Goal: Information Seeking & Learning: Check status

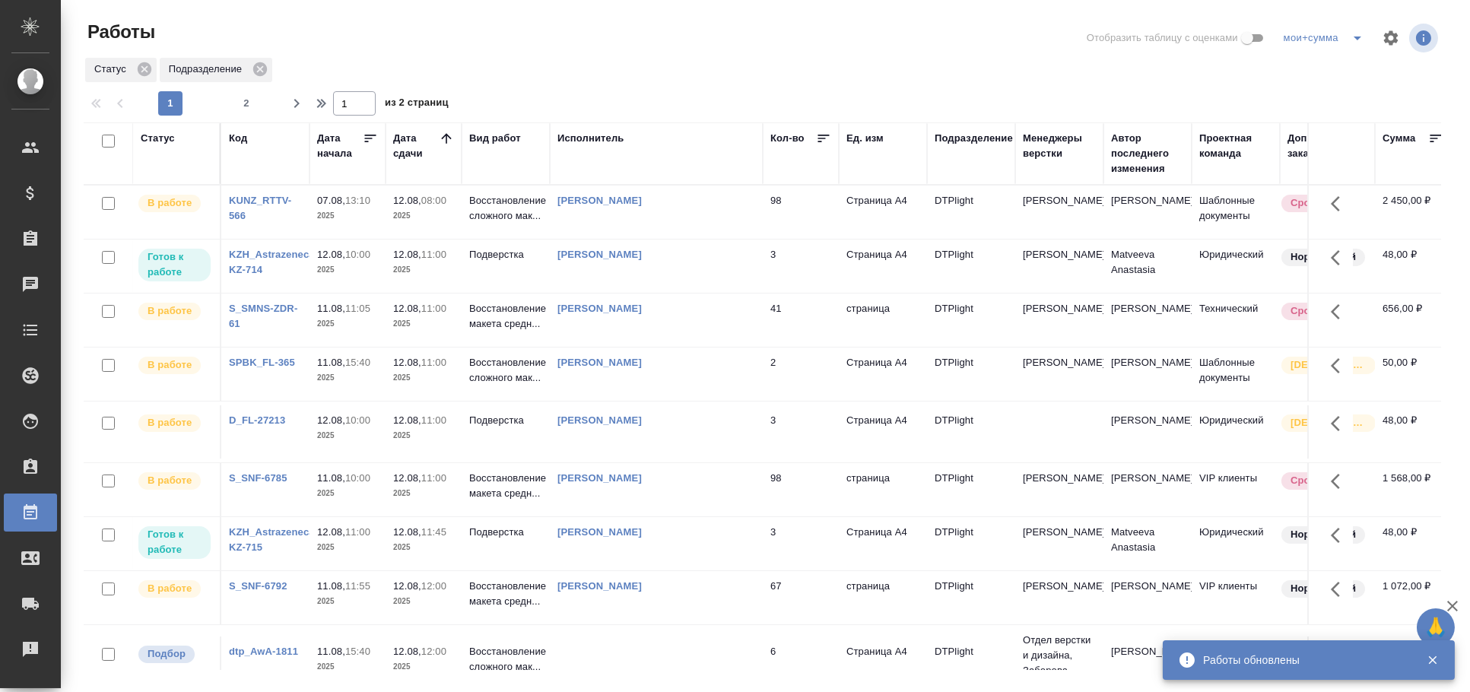
click at [162, 127] on th "Статус" at bounding box center [177, 153] width 88 height 62
click at [162, 132] on th "Статус" at bounding box center [177, 153] width 88 height 62
click at [162, 132] on div "Статус" at bounding box center [158, 138] width 34 height 15
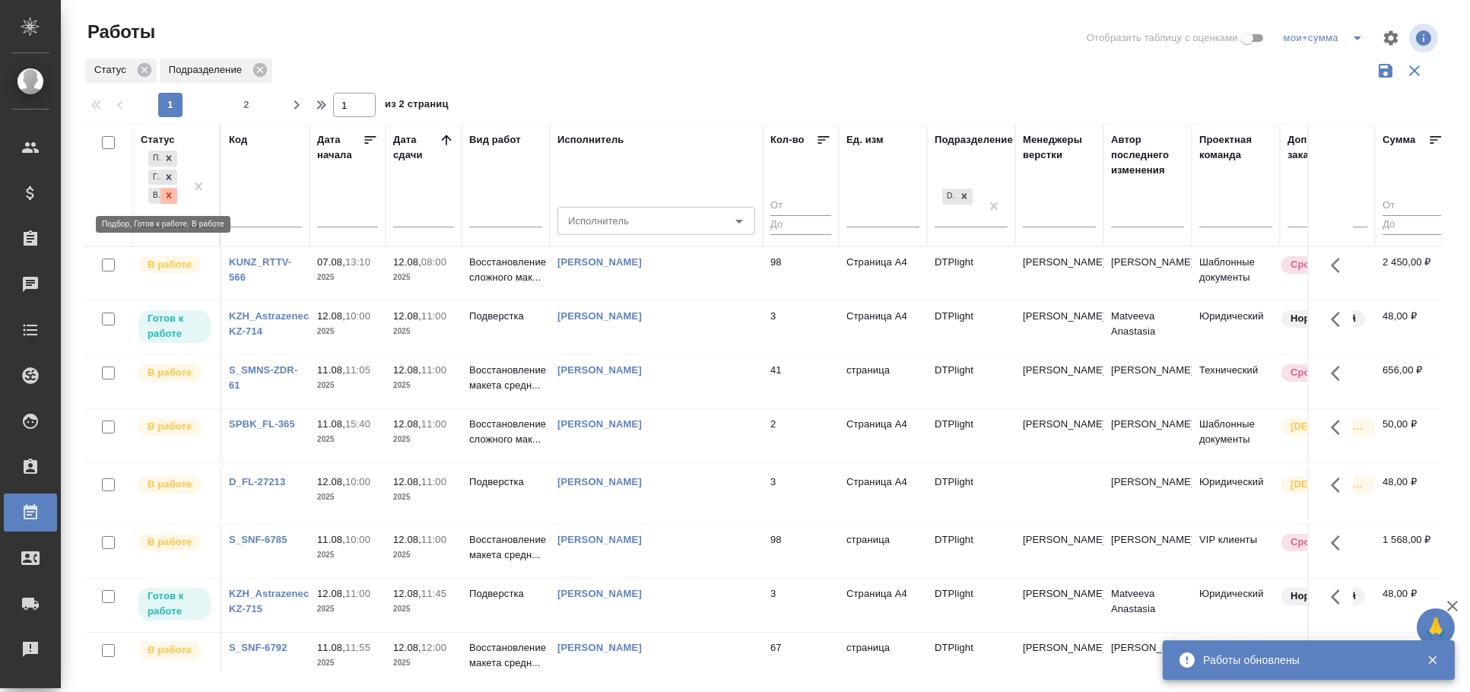
click at [173, 196] on icon at bounding box center [168, 195] width 11 height 11
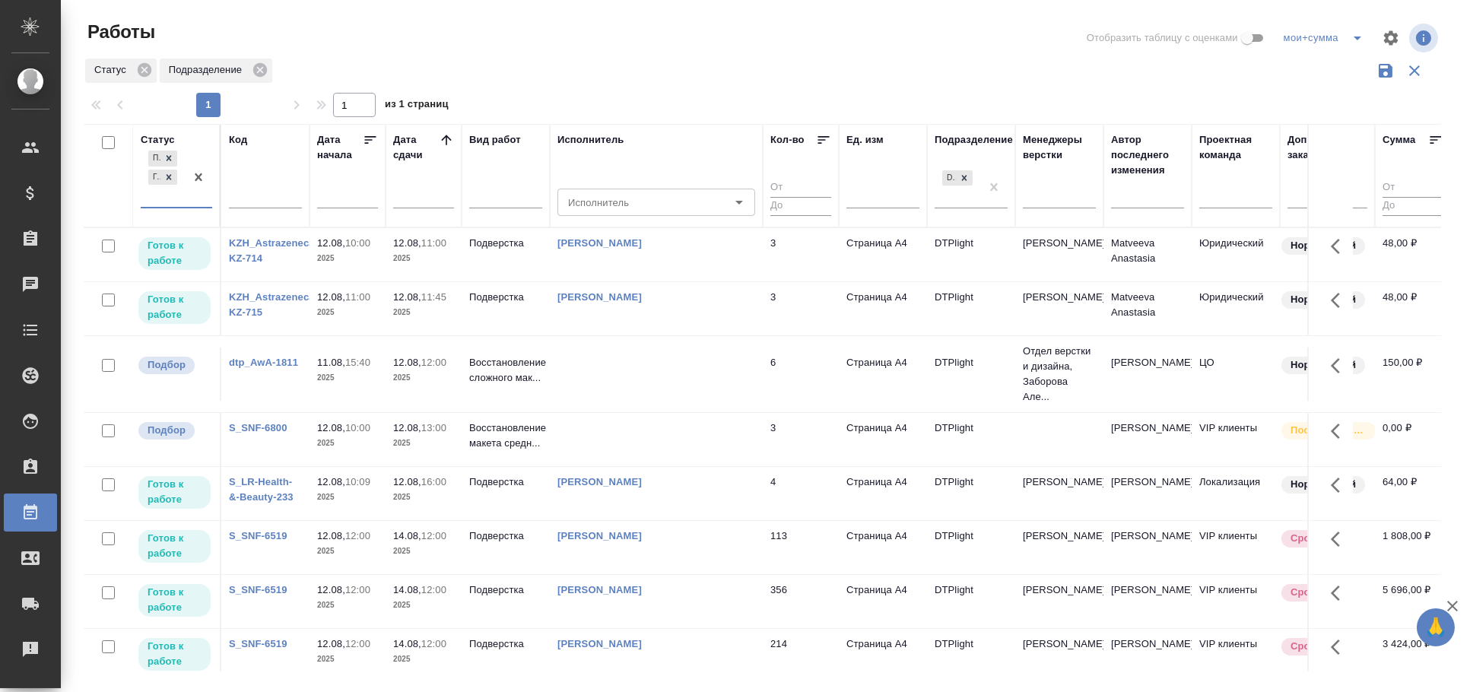
click at [723, 259] on td "[PERSON_NAME]" at bounding box center [656, 254] width 213 height 53
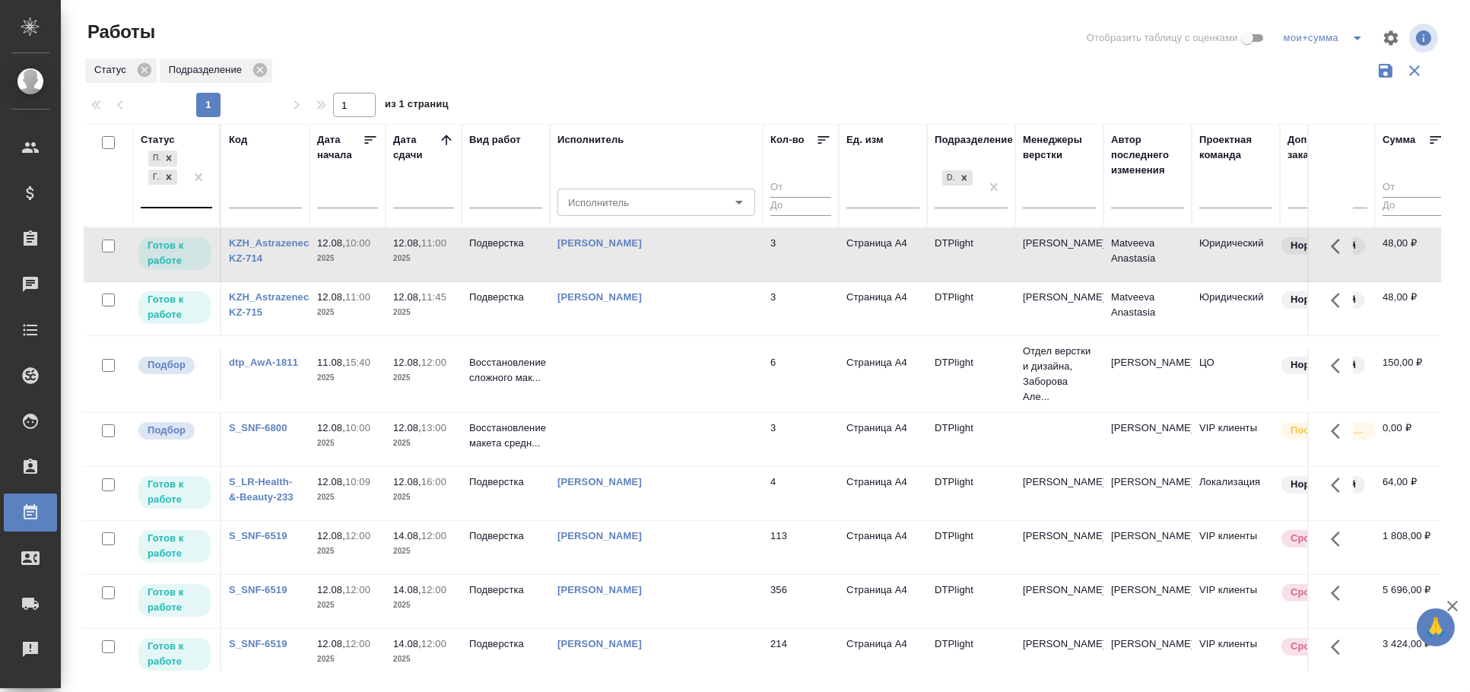
click at [730, 277] on td "[PERSON_NAME]" at bounding box center [656, 254] width 213 height 53
click at [730, 277] on td "Панькина Анна Сергеевна" at bounding box center [656, 254] width 213 height 53
click at [655, 281] on td "[PERSON_NAME]" at bounding box center [656, 254] width 213 height 53
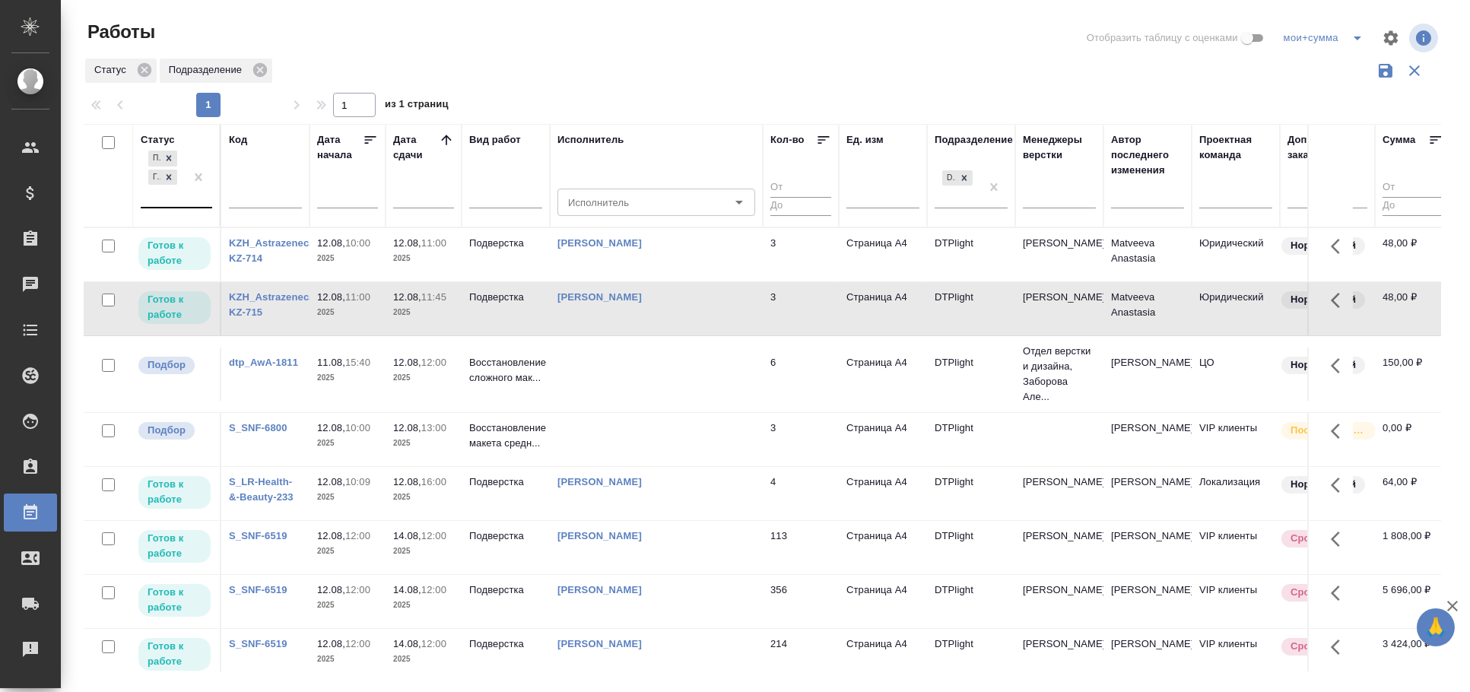
click at [655, 281] on td "[PERSON_NAME]" at bounding box center [656, 254] width 213 height 53
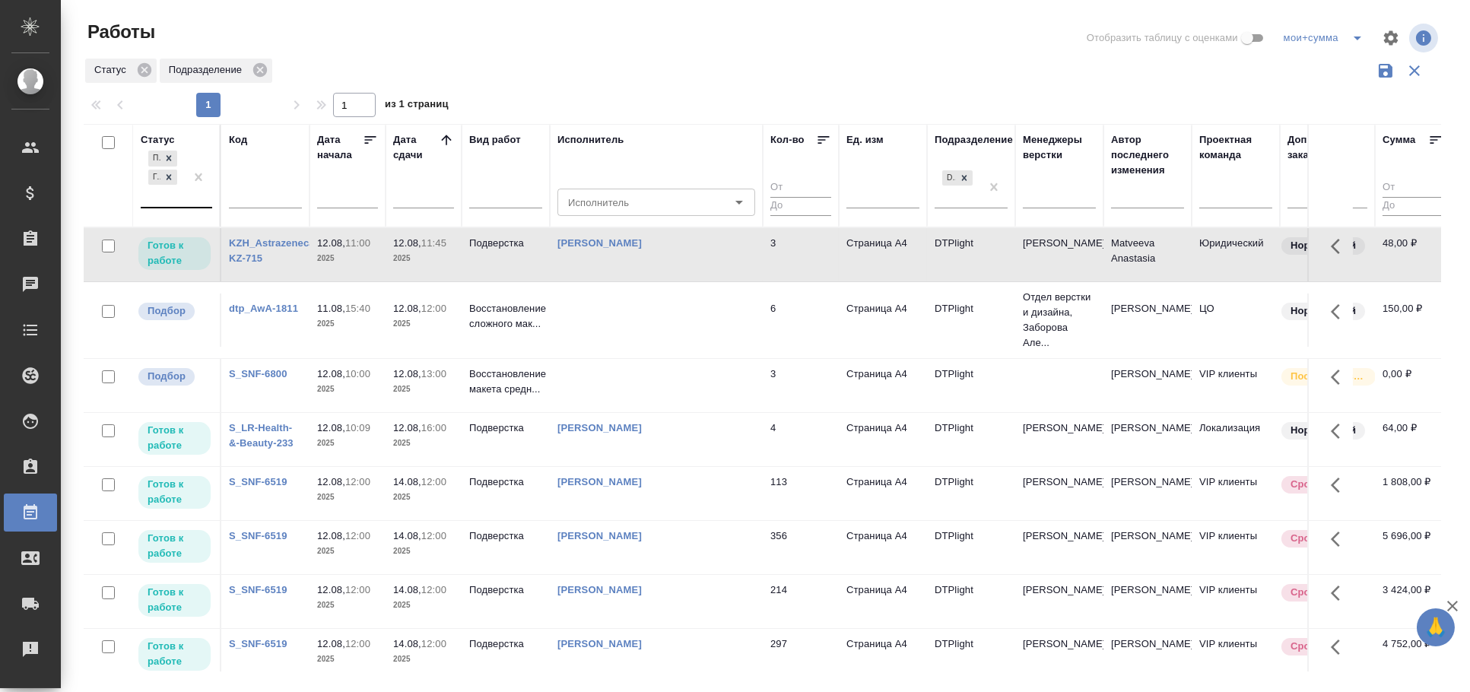
click at [678, 281] on td at bounding box center [656, 254] width 213 height 53
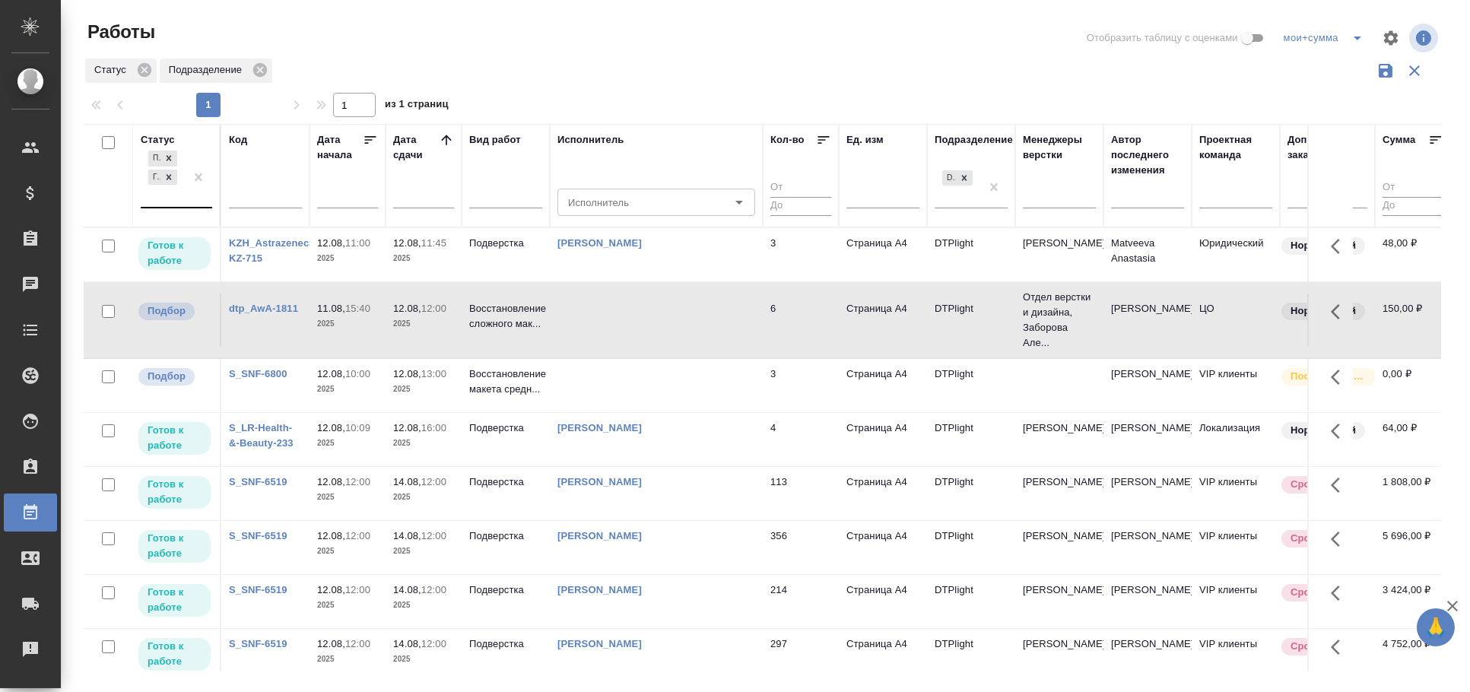
click at [678, 281] on td at bounding box center [656, 254] width 213 height 53
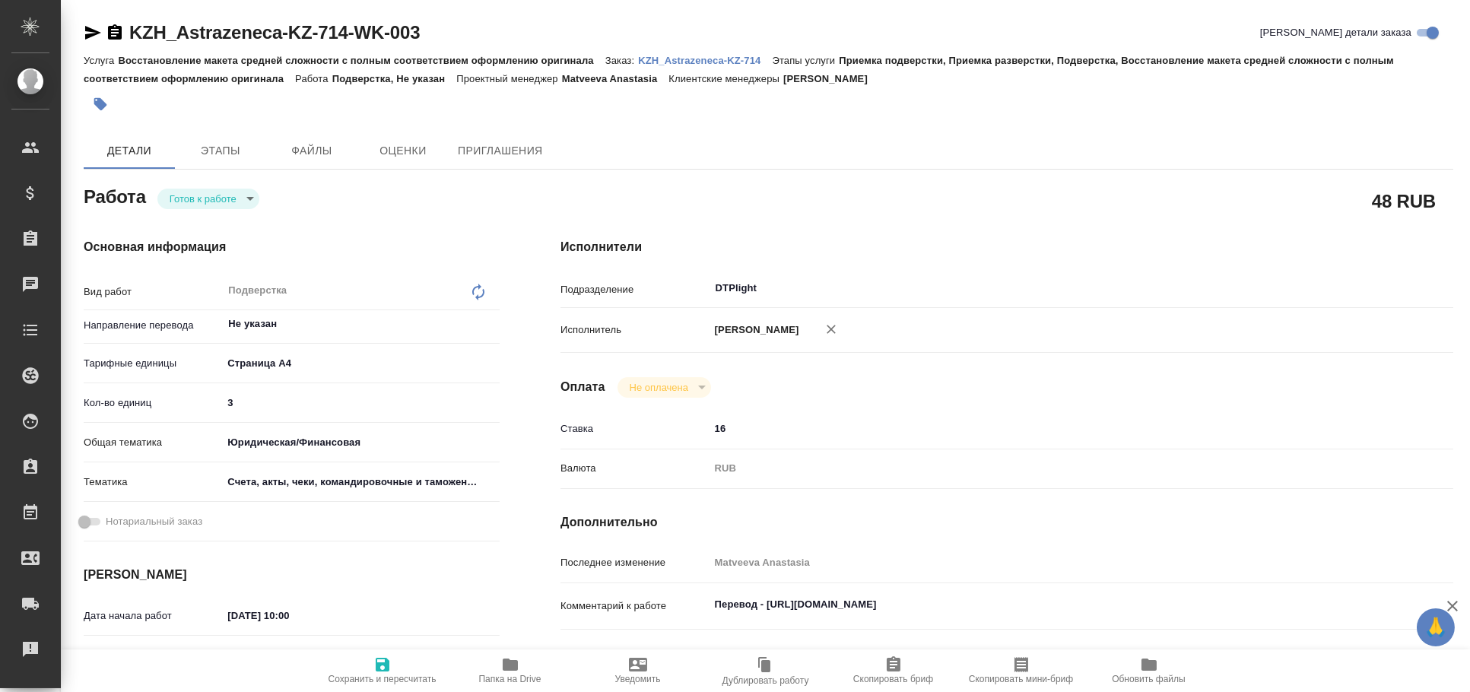
type textarea "x"
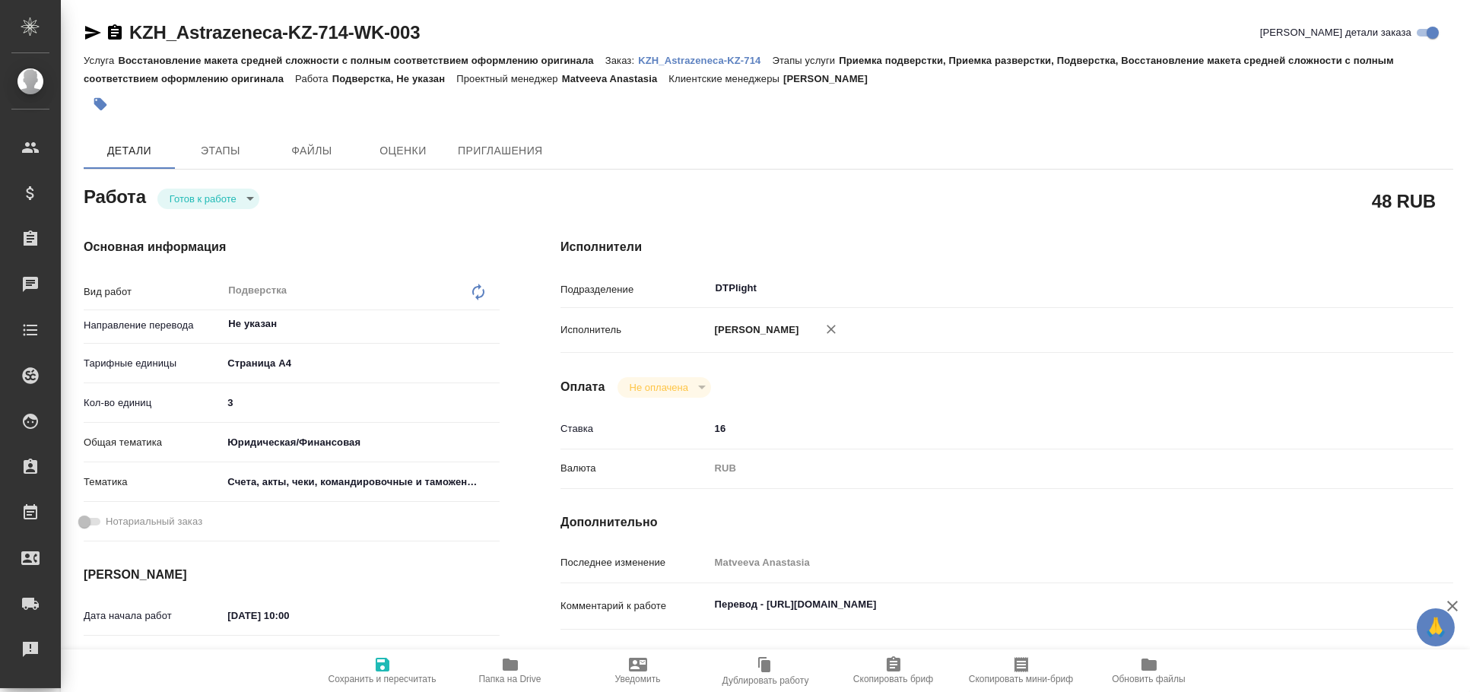
type textarea "x"
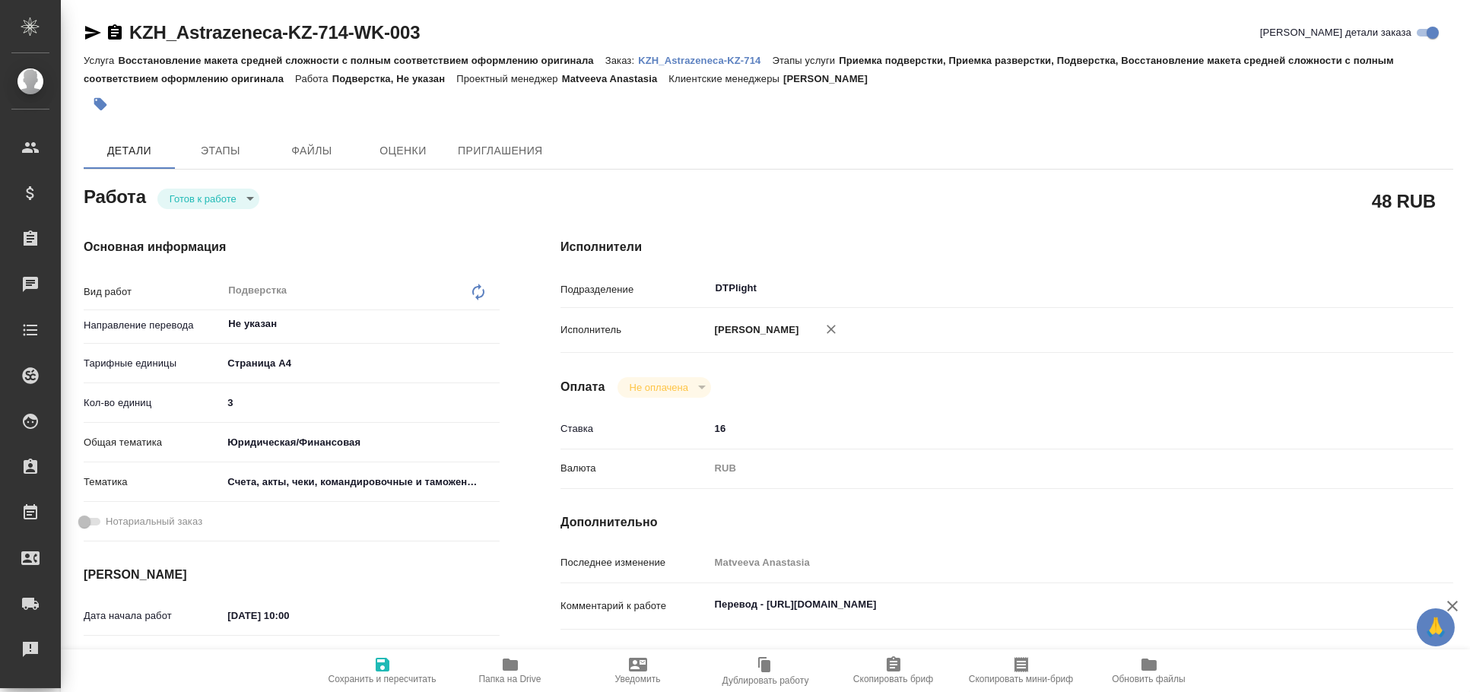
type textarea "x"
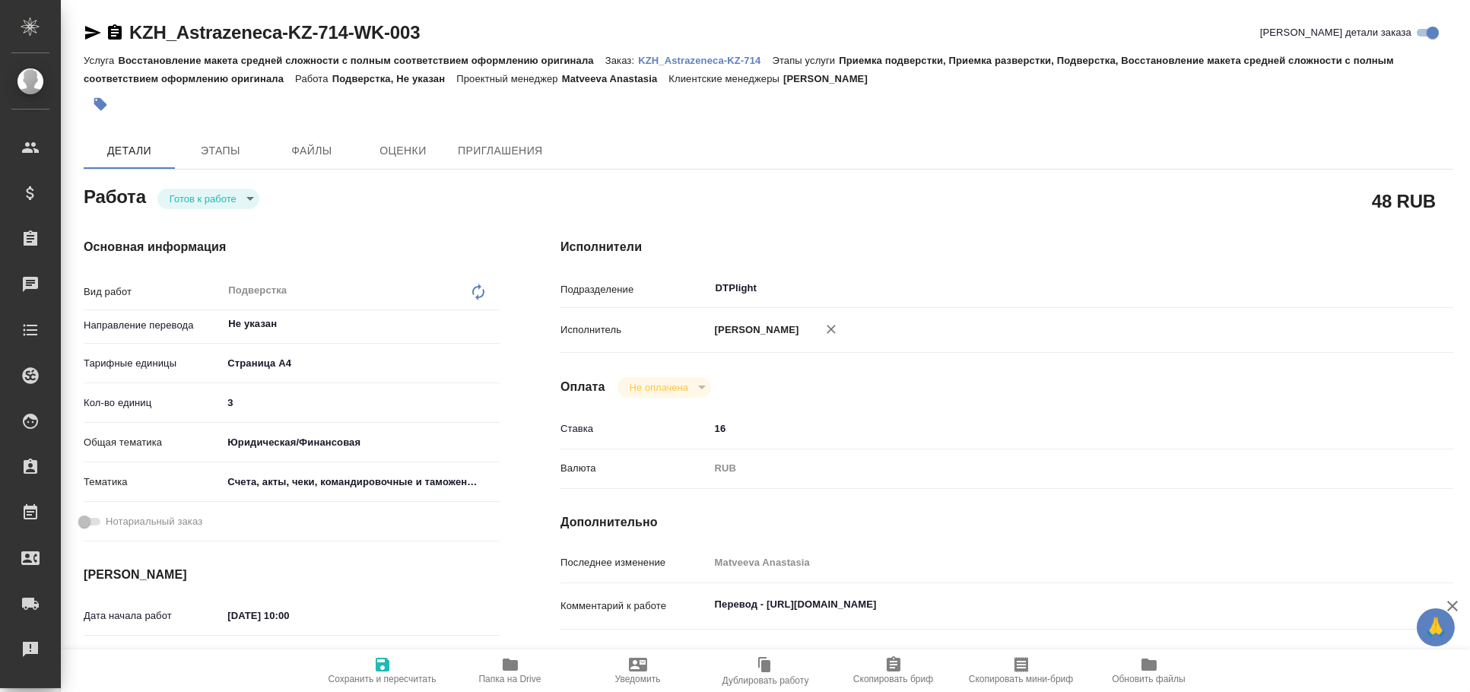
type textarea "x"
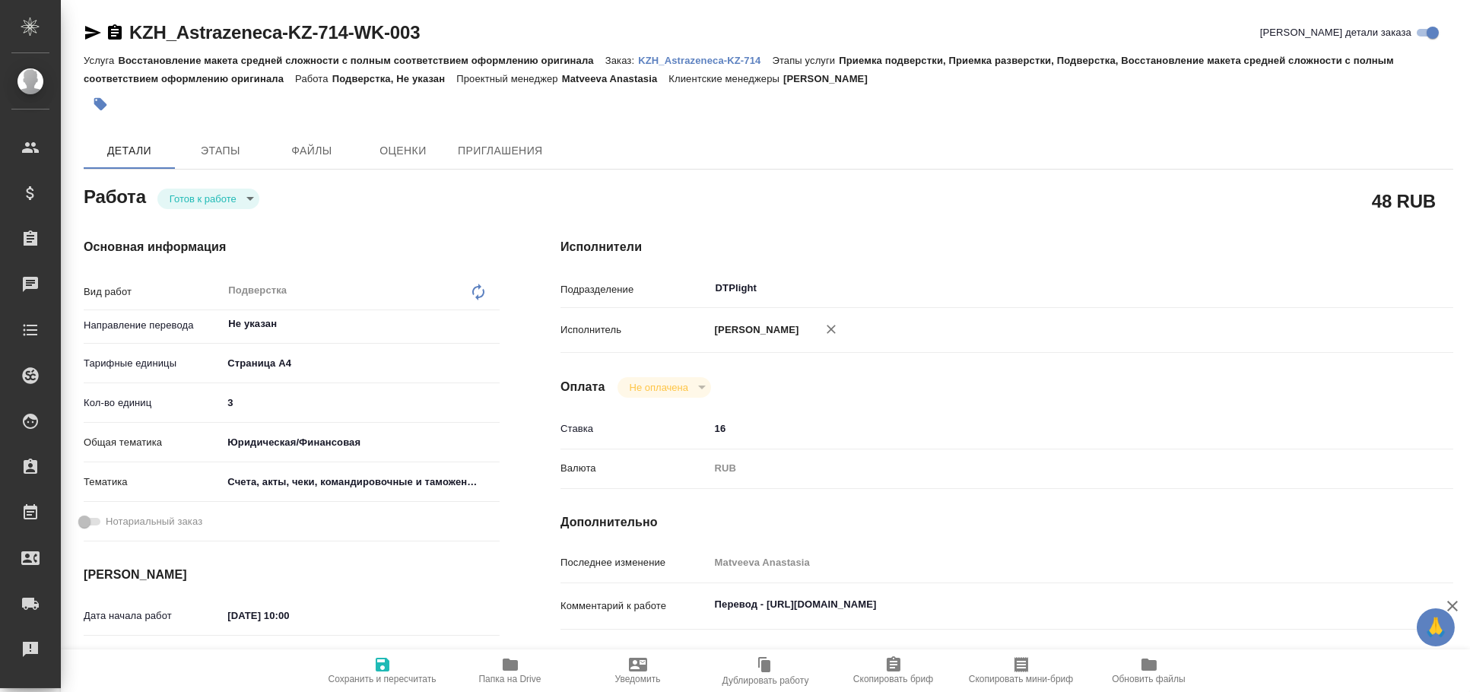
type textarea "x"
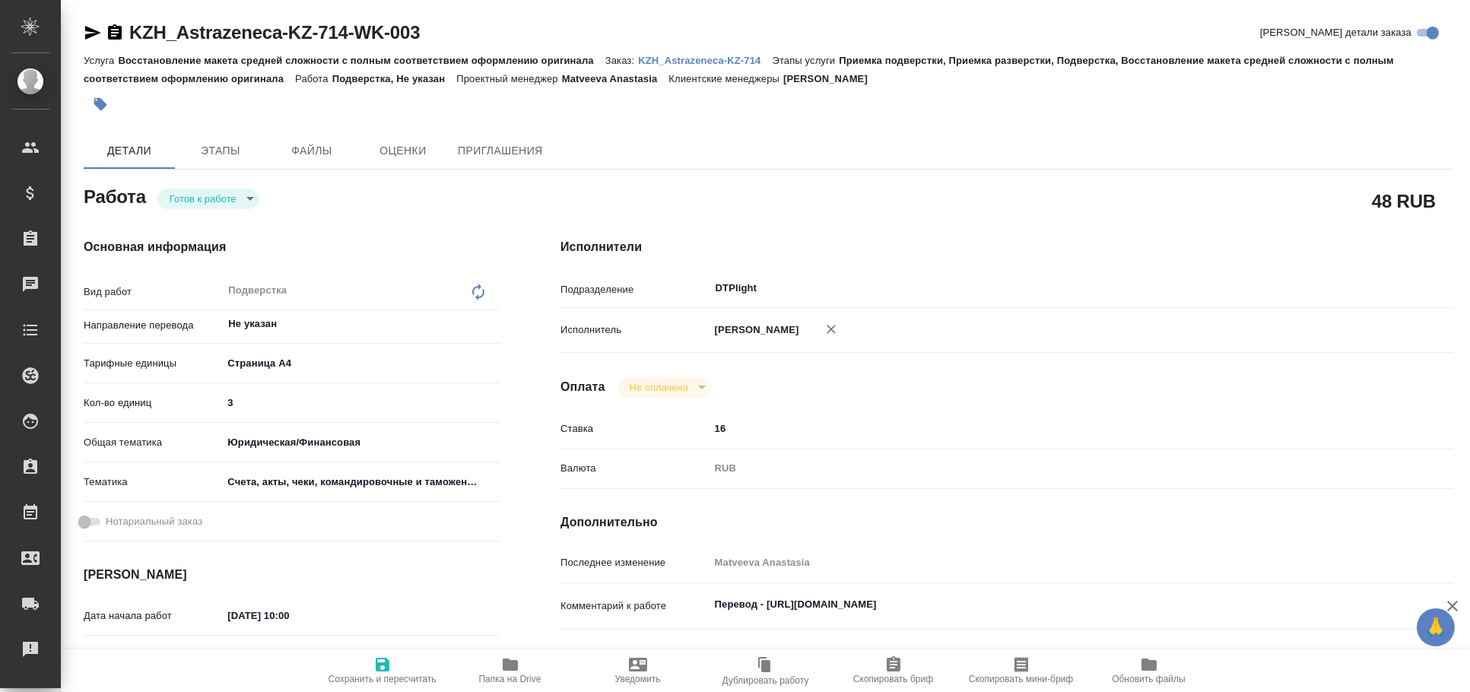
type textarea "x"
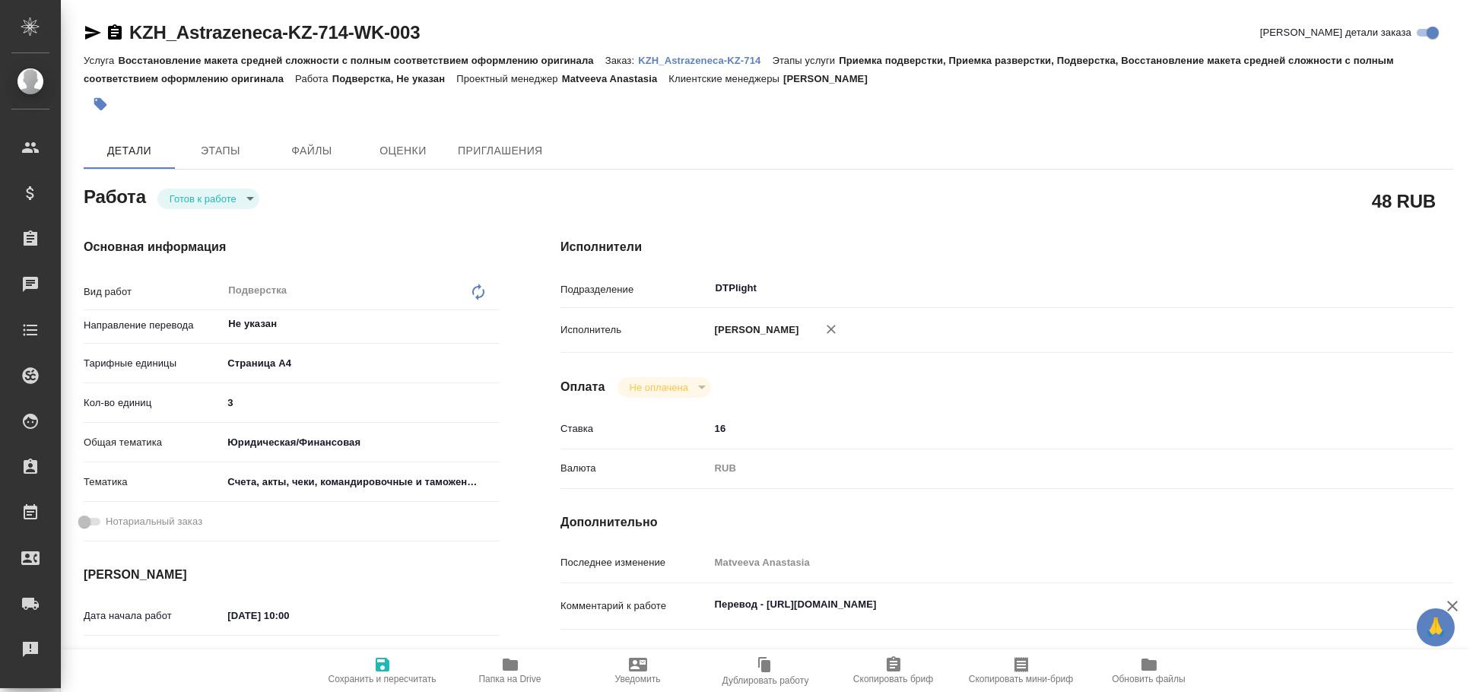
type textarea "x"
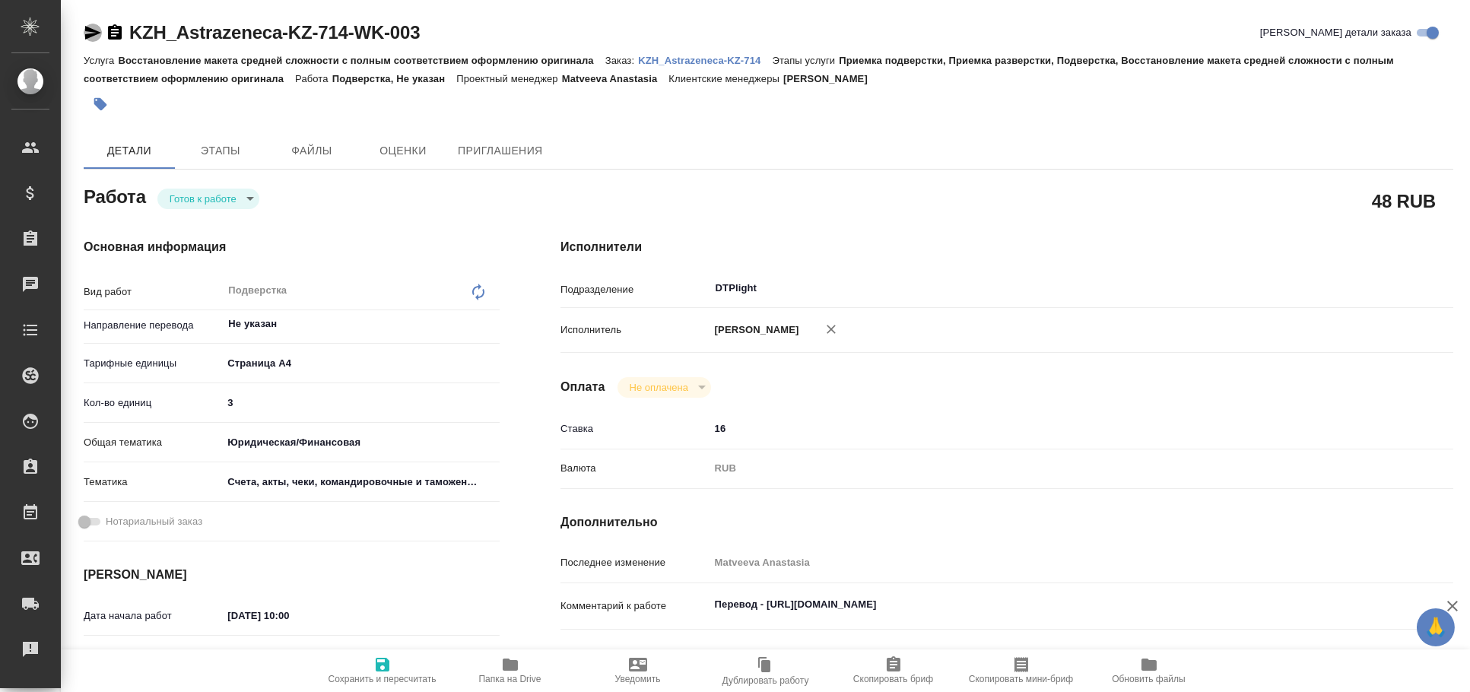
click at [90, 30] on icon "button" at bounding box center [93, 33] width 16 height 14
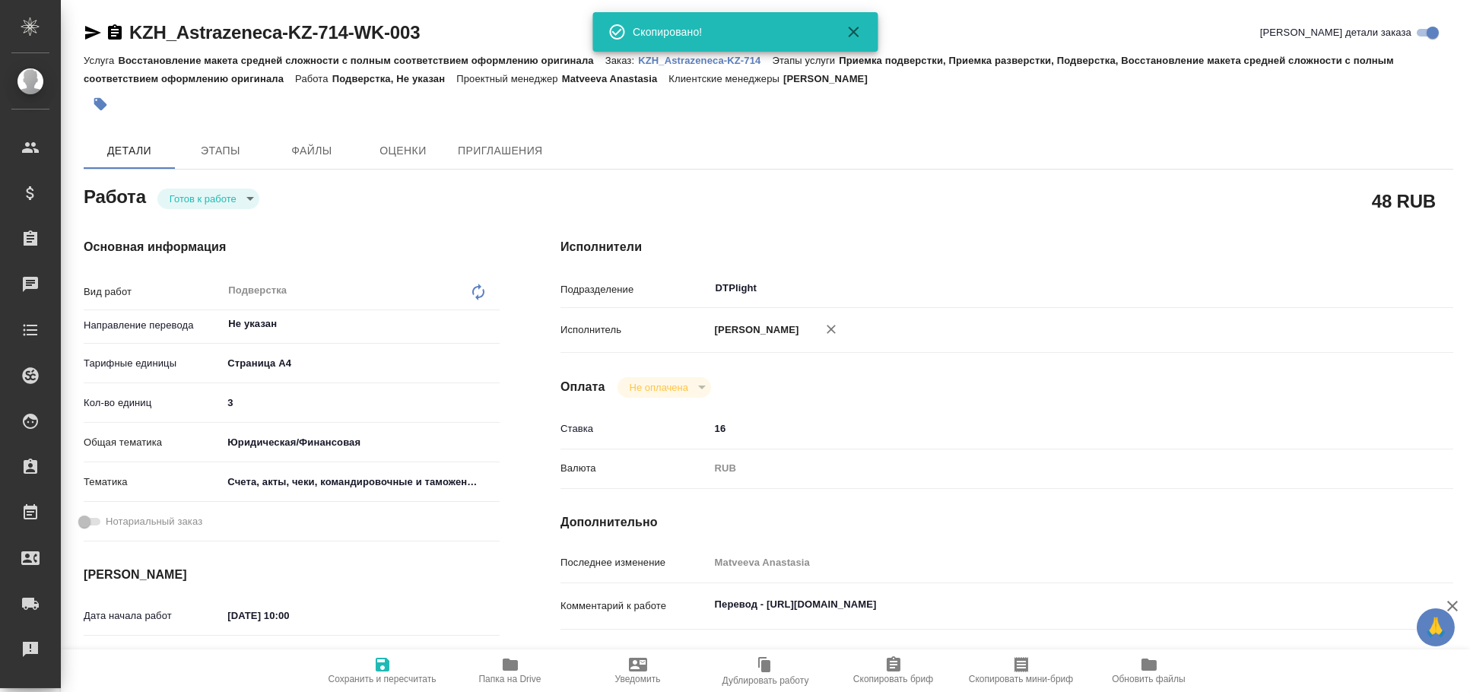
type textarea "x"
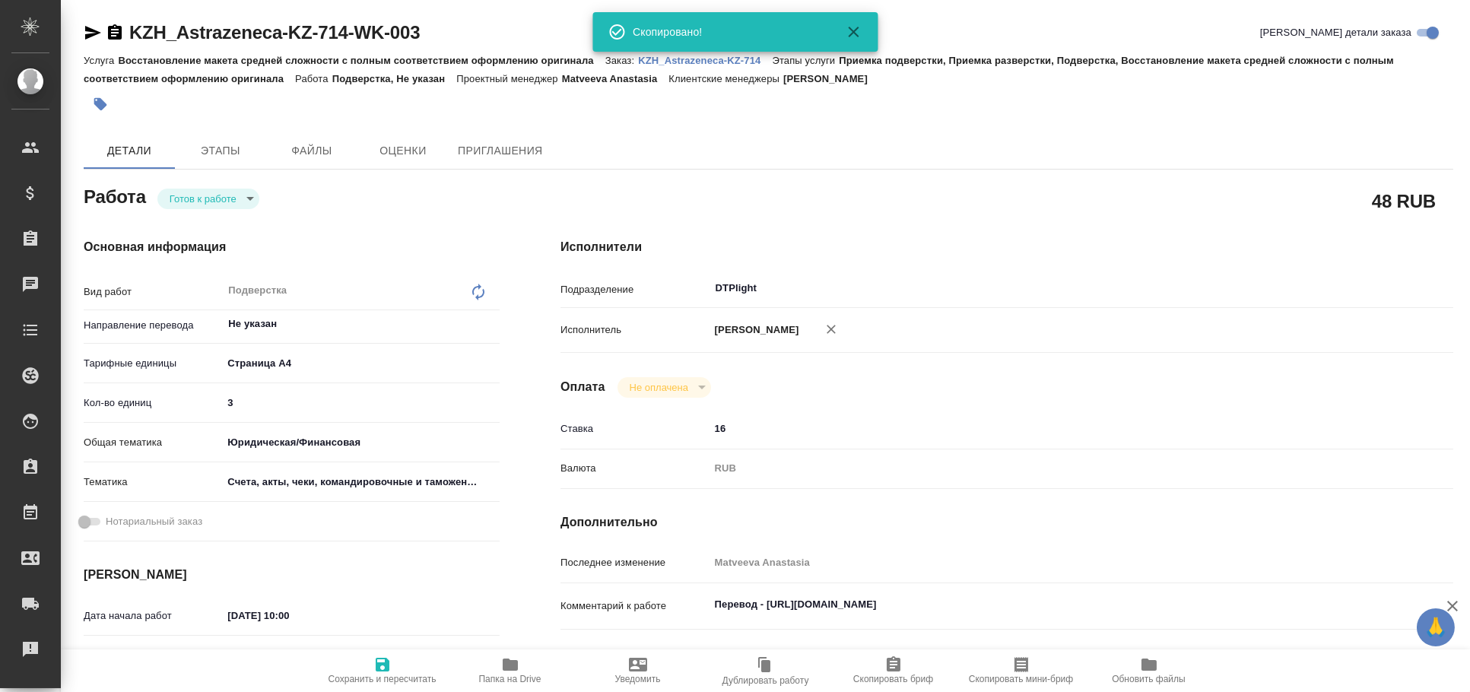
type textarea "x"
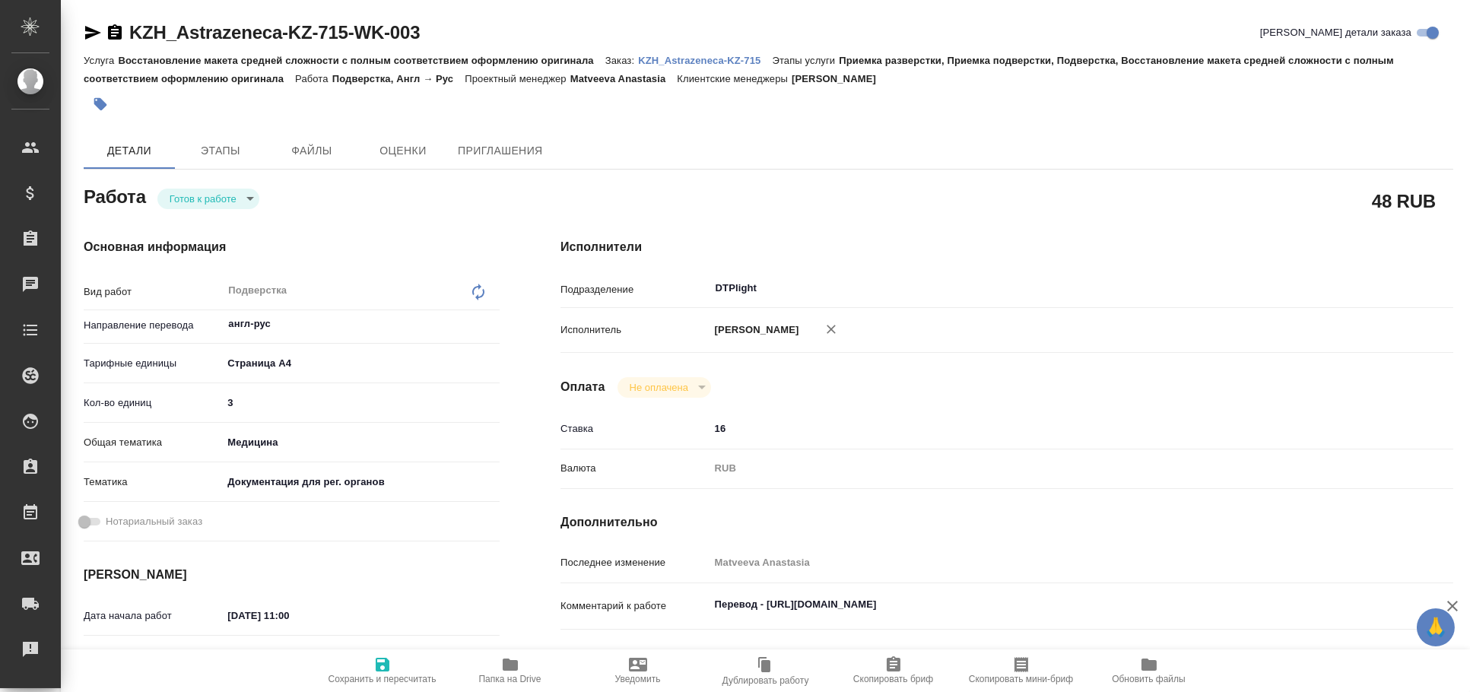
type textarea "x"
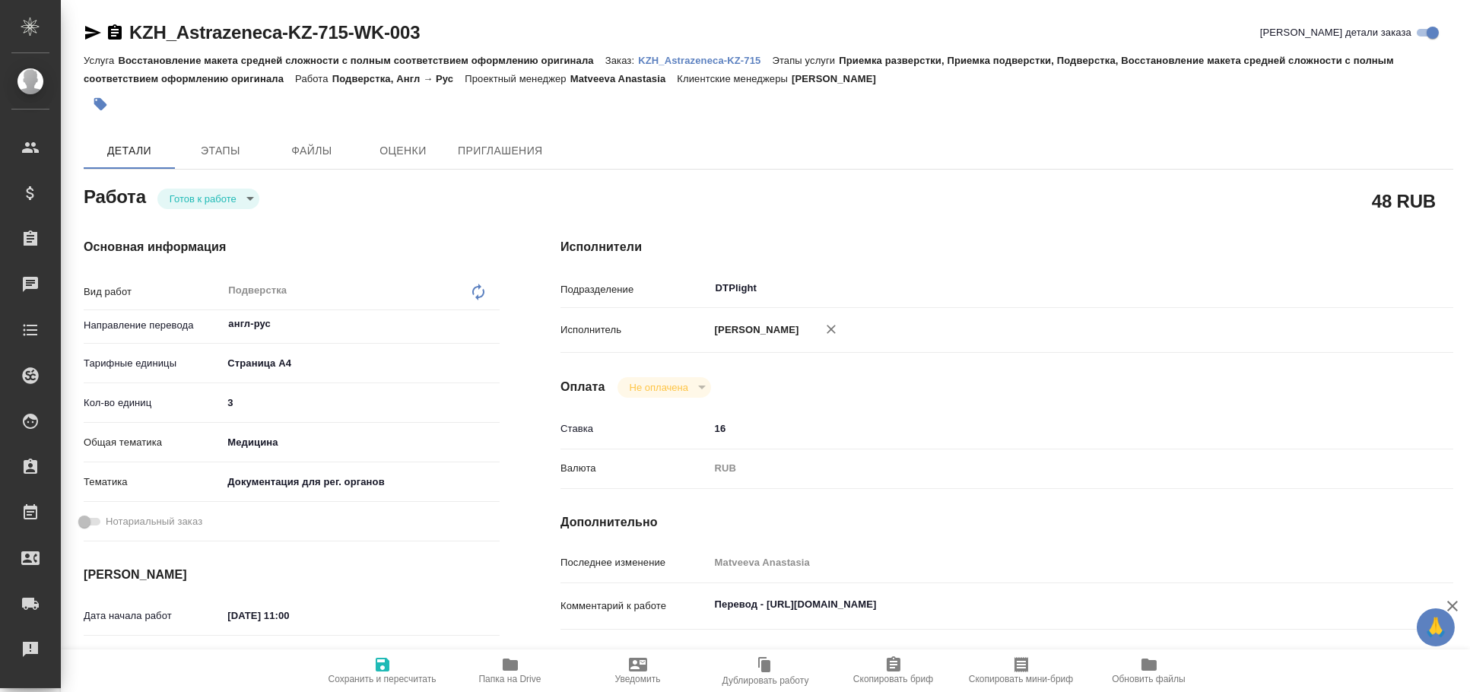
type textarea "x"
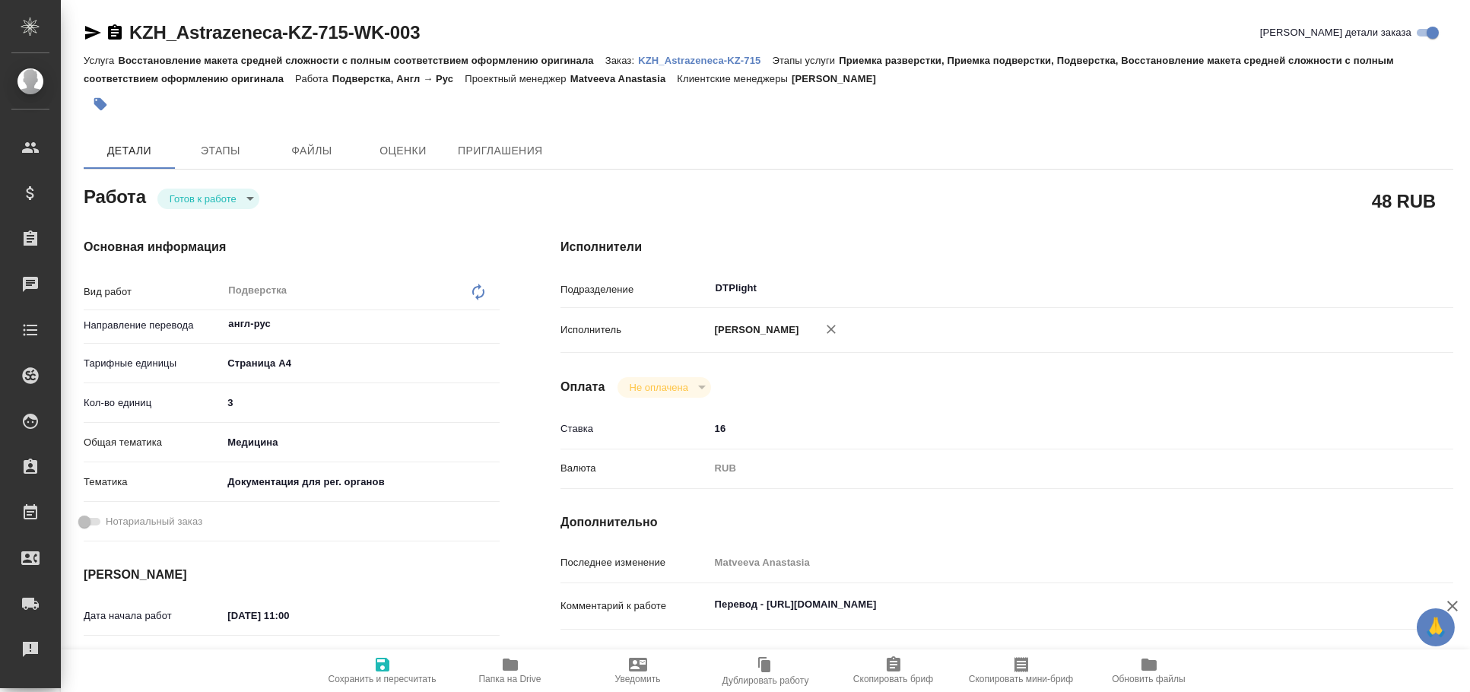
type textarea "x"
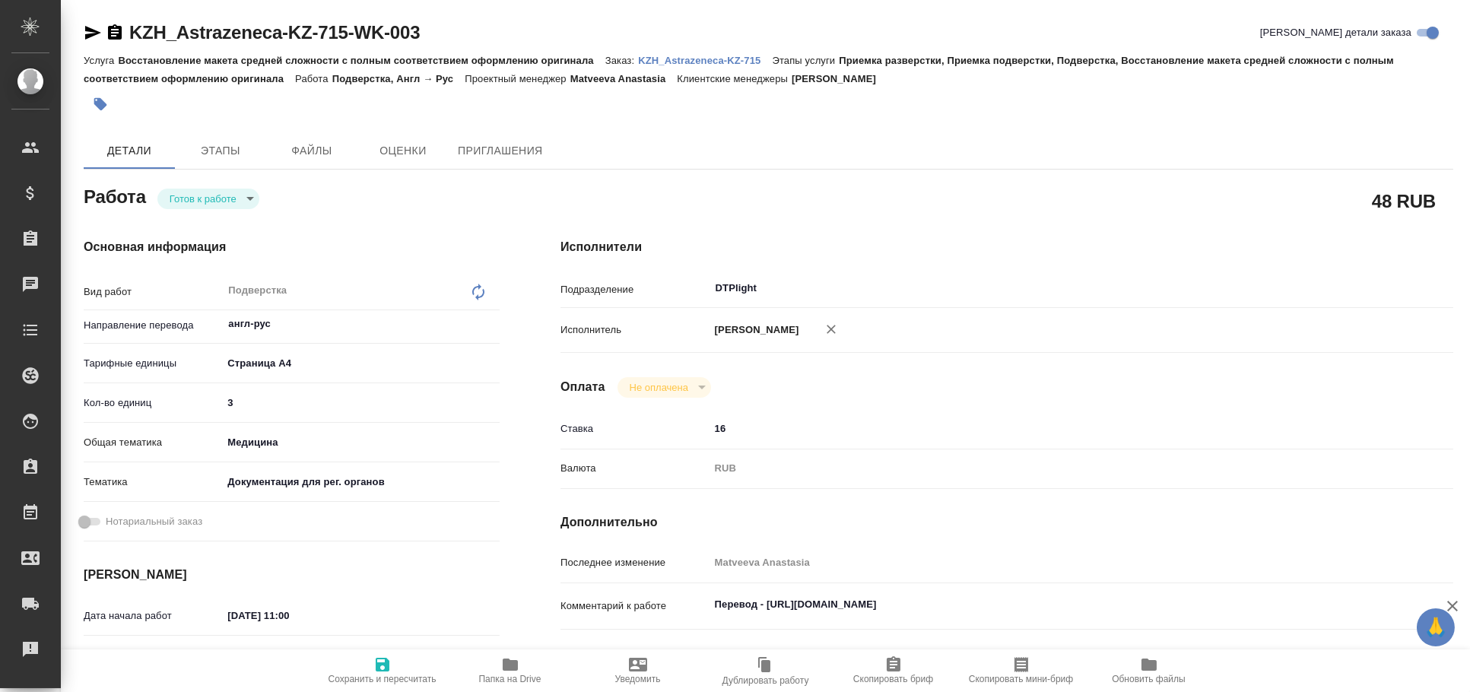
type textarea "x"
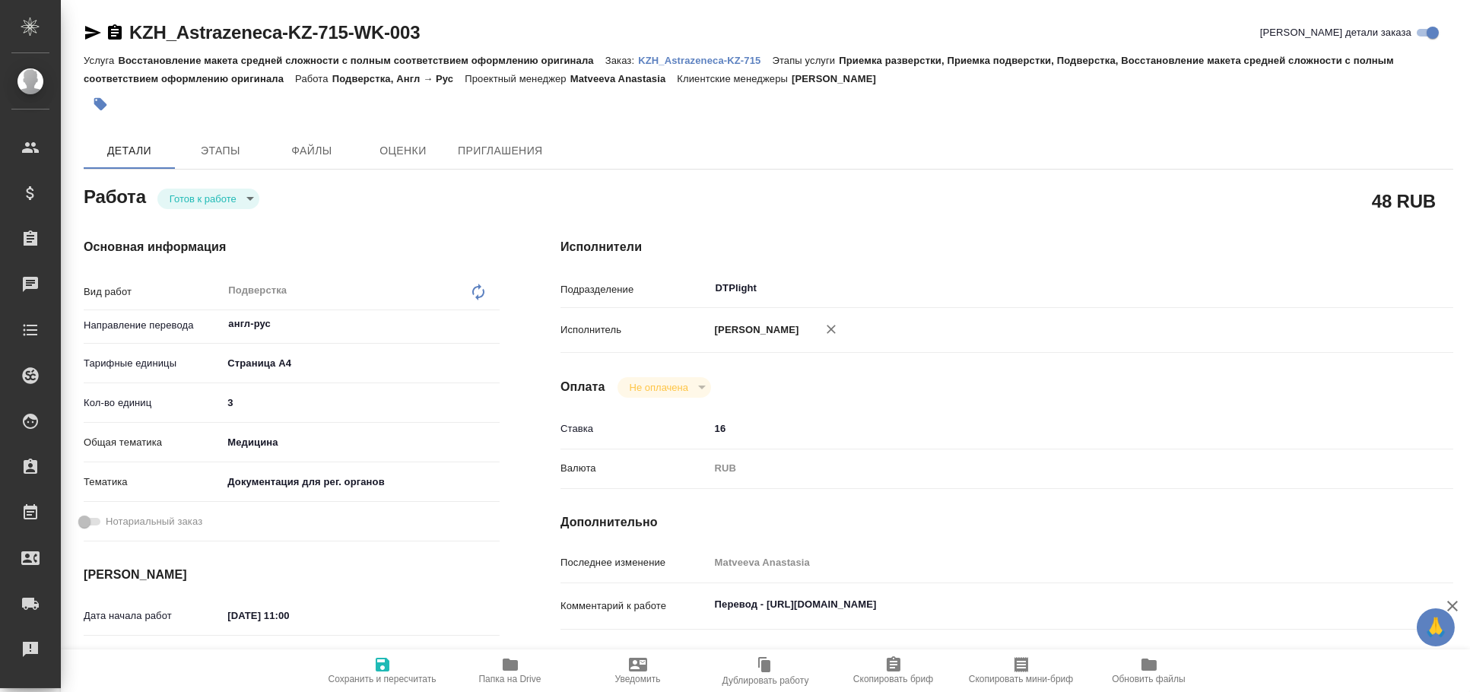
click at [95, 29] on icon "button" at bounding box center [93, 33] width 18 height 18
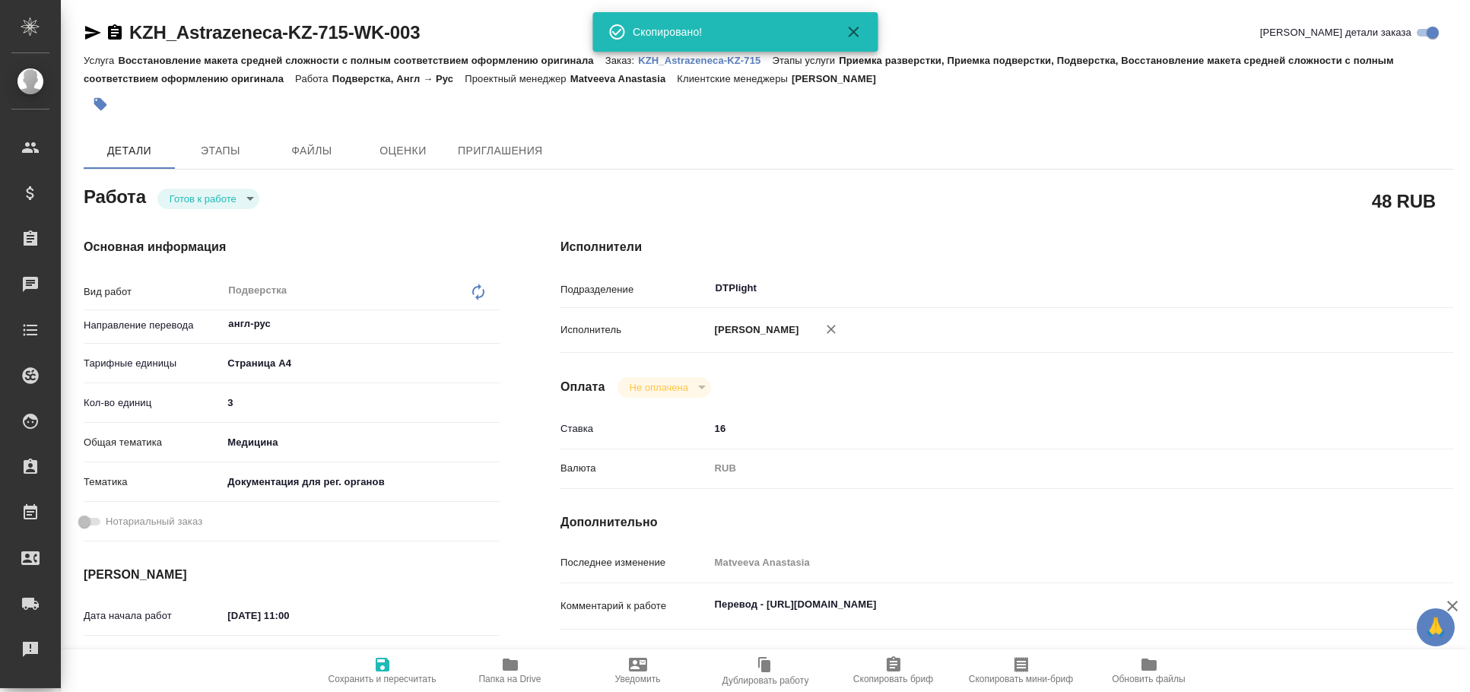
scroll to position [84, 0]
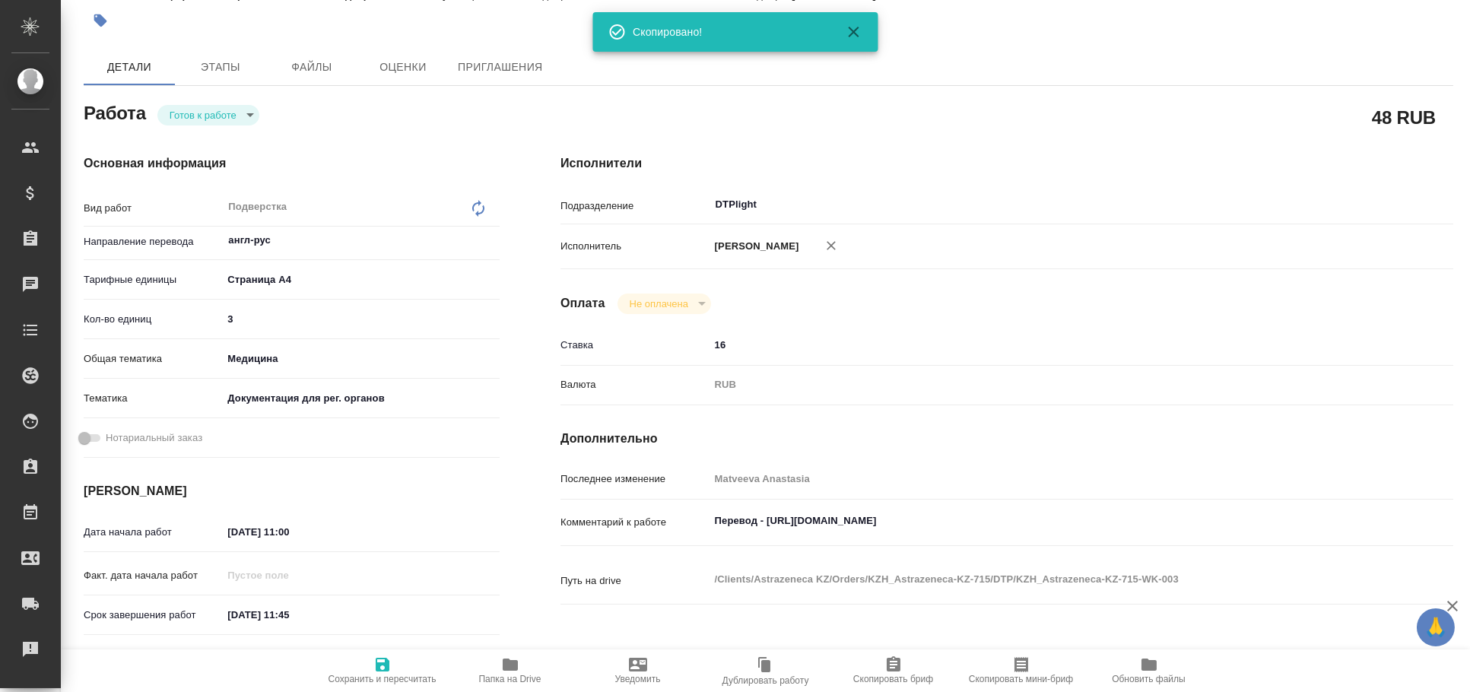
type textarea "x"
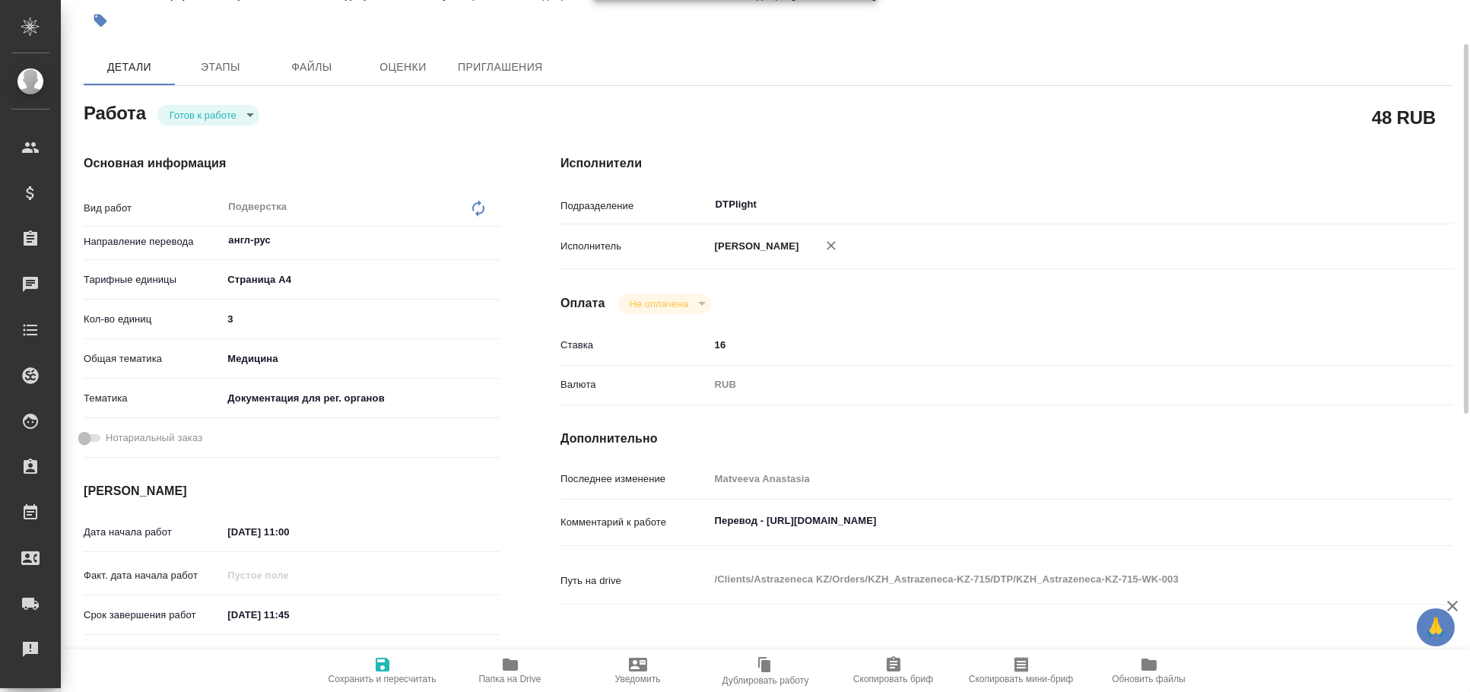
type textarea "x"
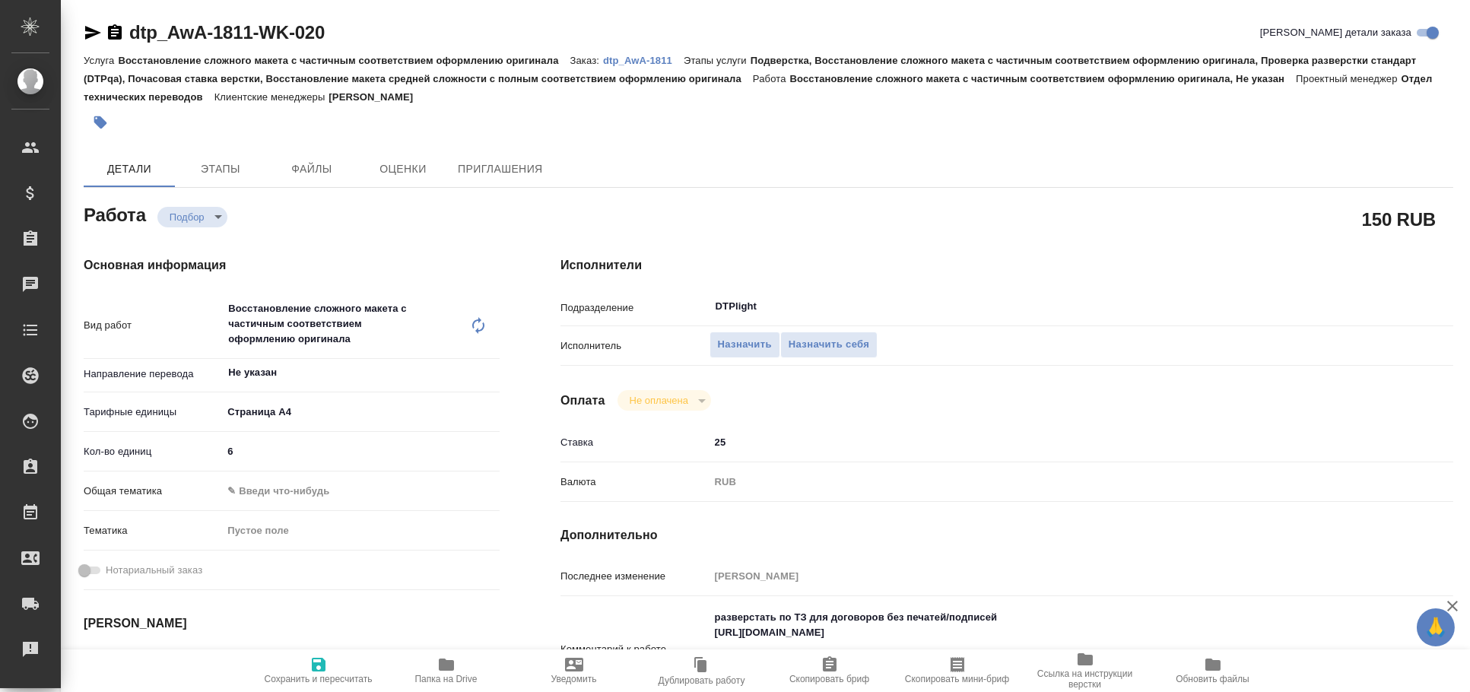
type textarea "x"
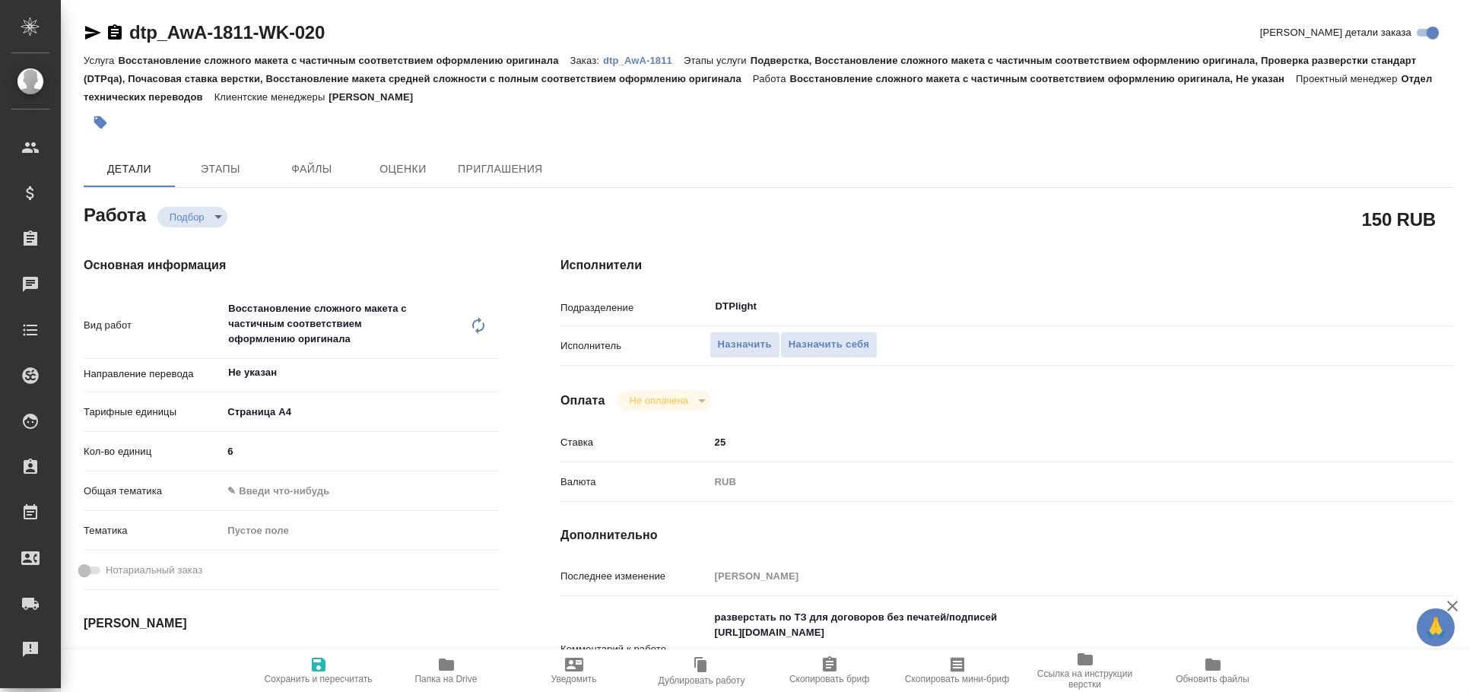
type textarea "x"
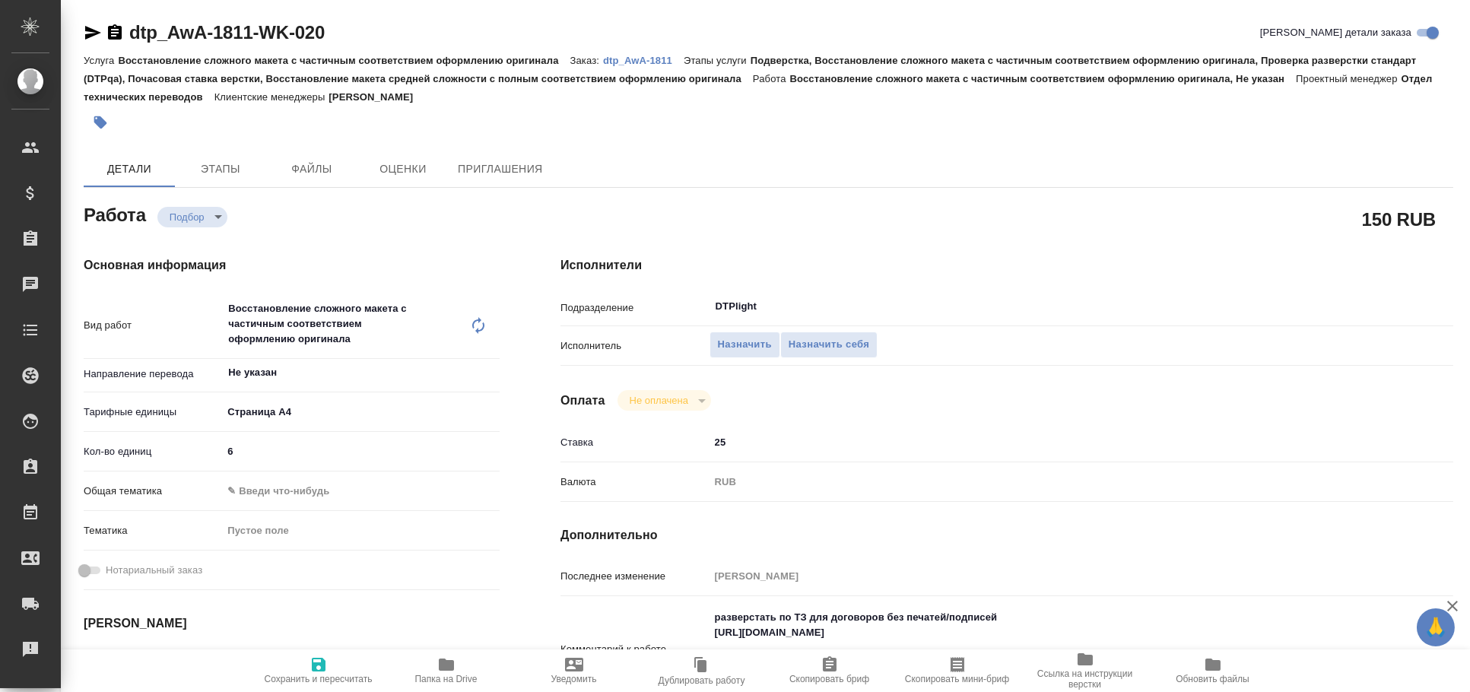
type textarea "x"
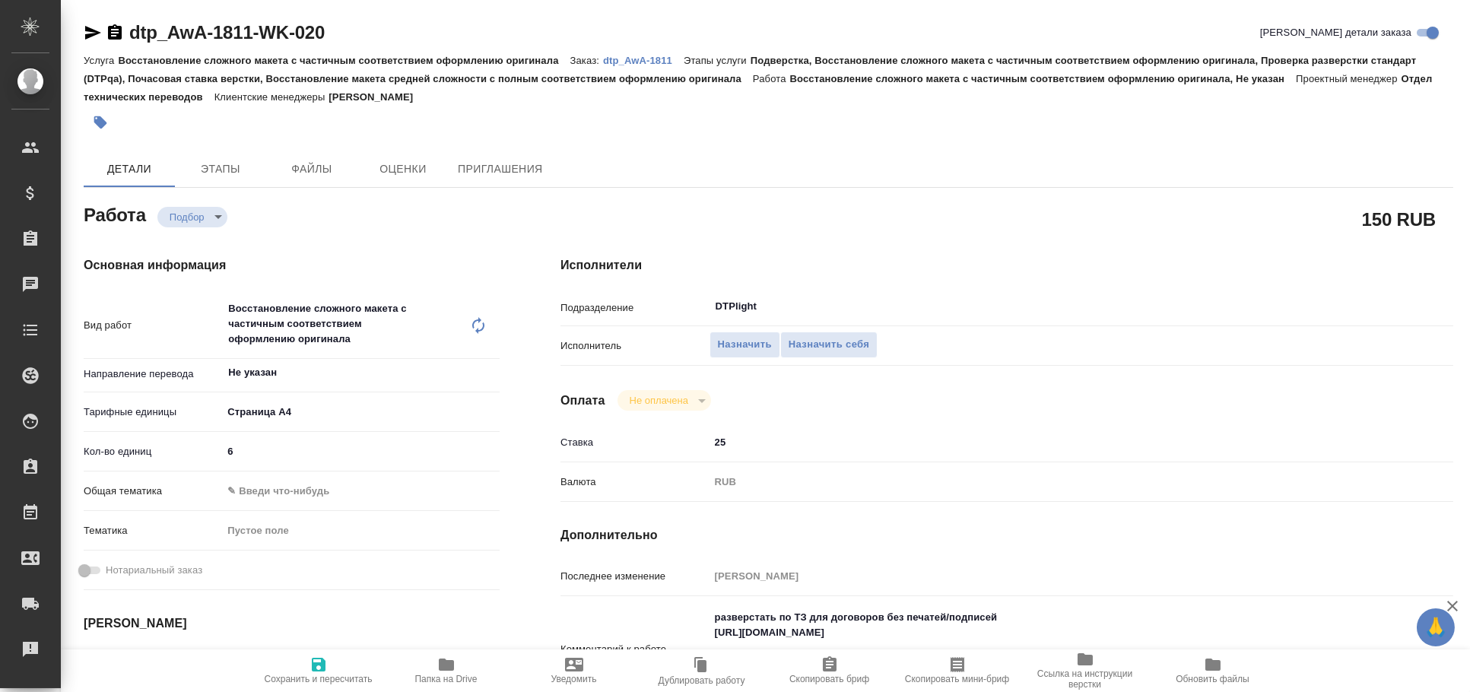
type textarea "x"
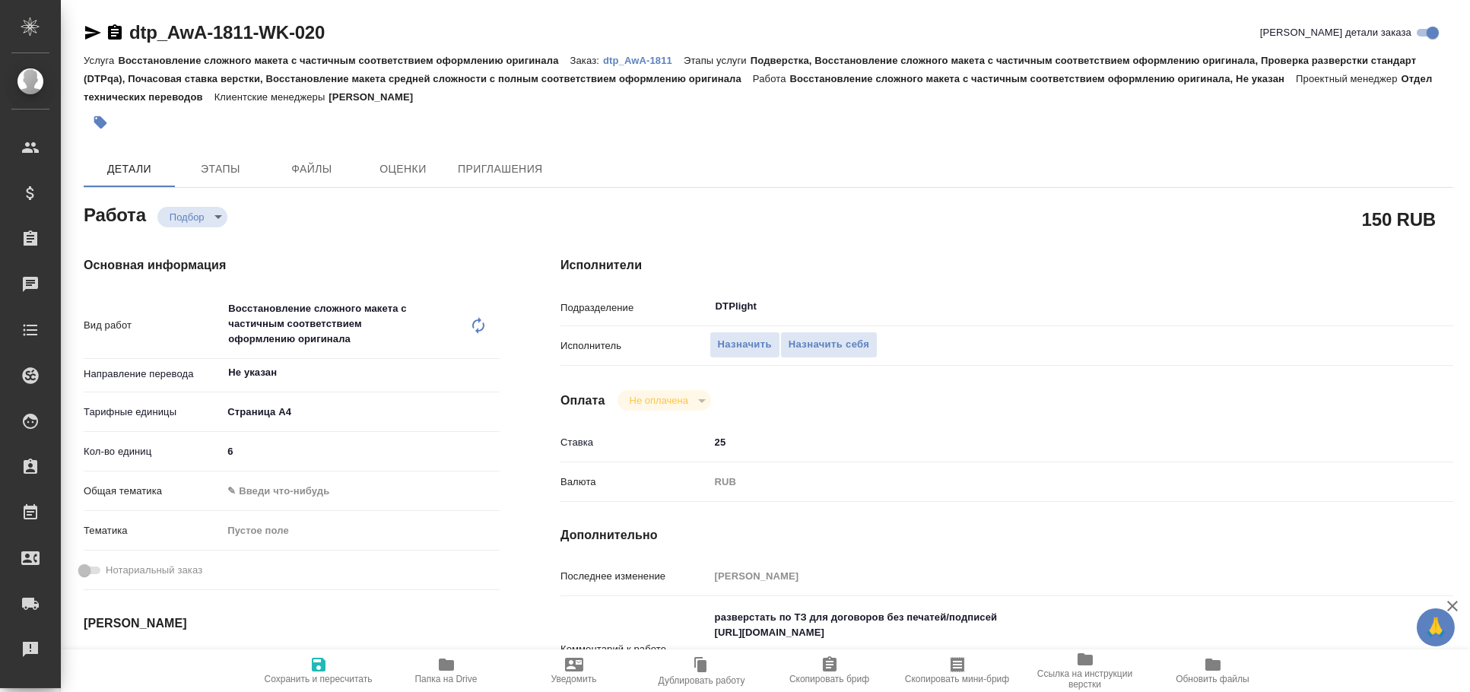
type textarea "x"
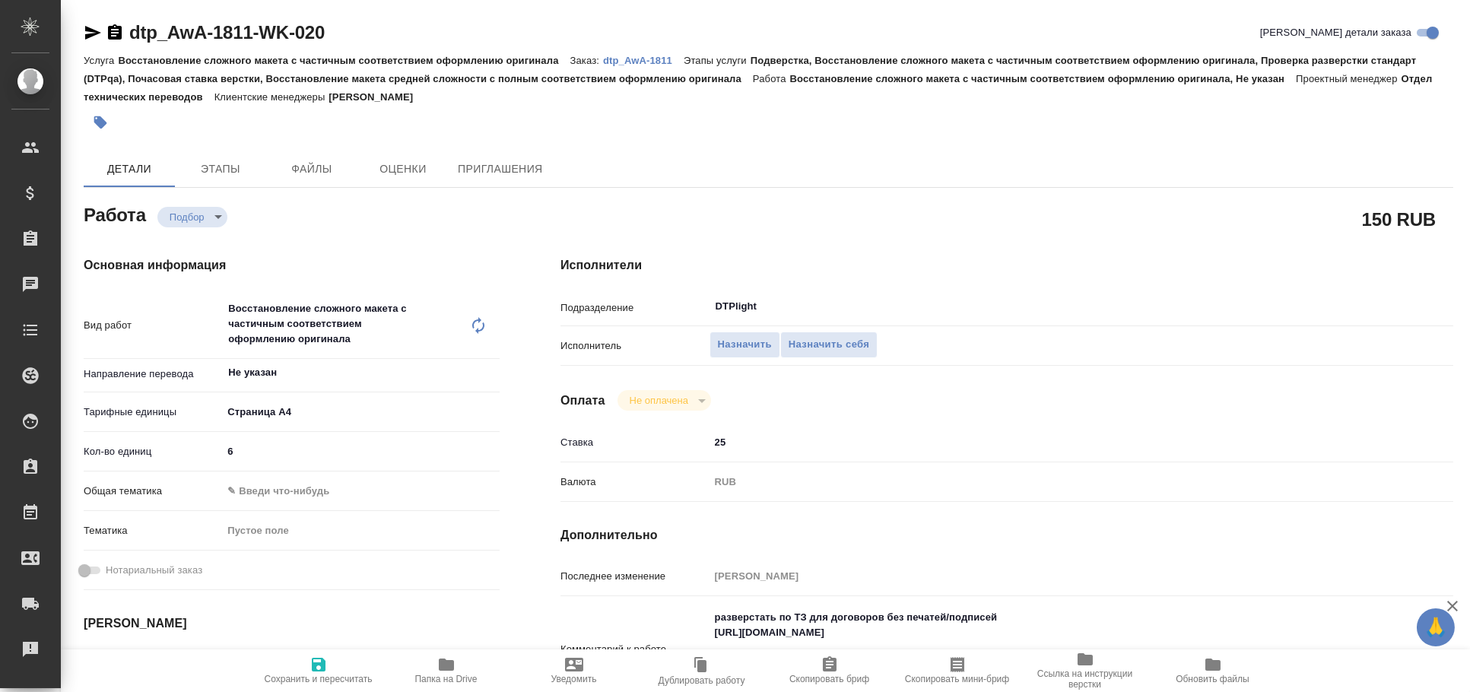
scroll to position [84, 0]
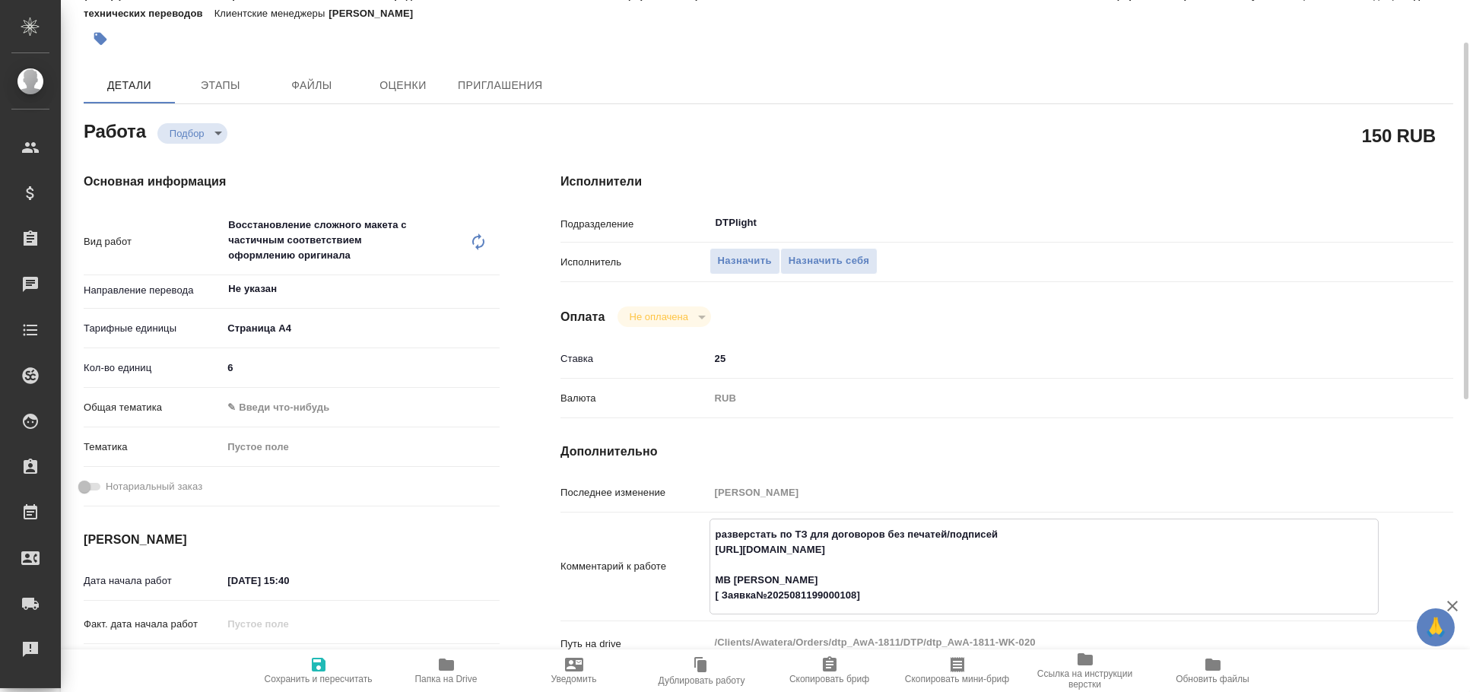
click at [804, 546] on textarea "разверстать по ТЗ для договоров без печатей/подписей https://drive.awatera.com/…" at bounding box center [1044, 565] width 668 height 87
type textarea "x"
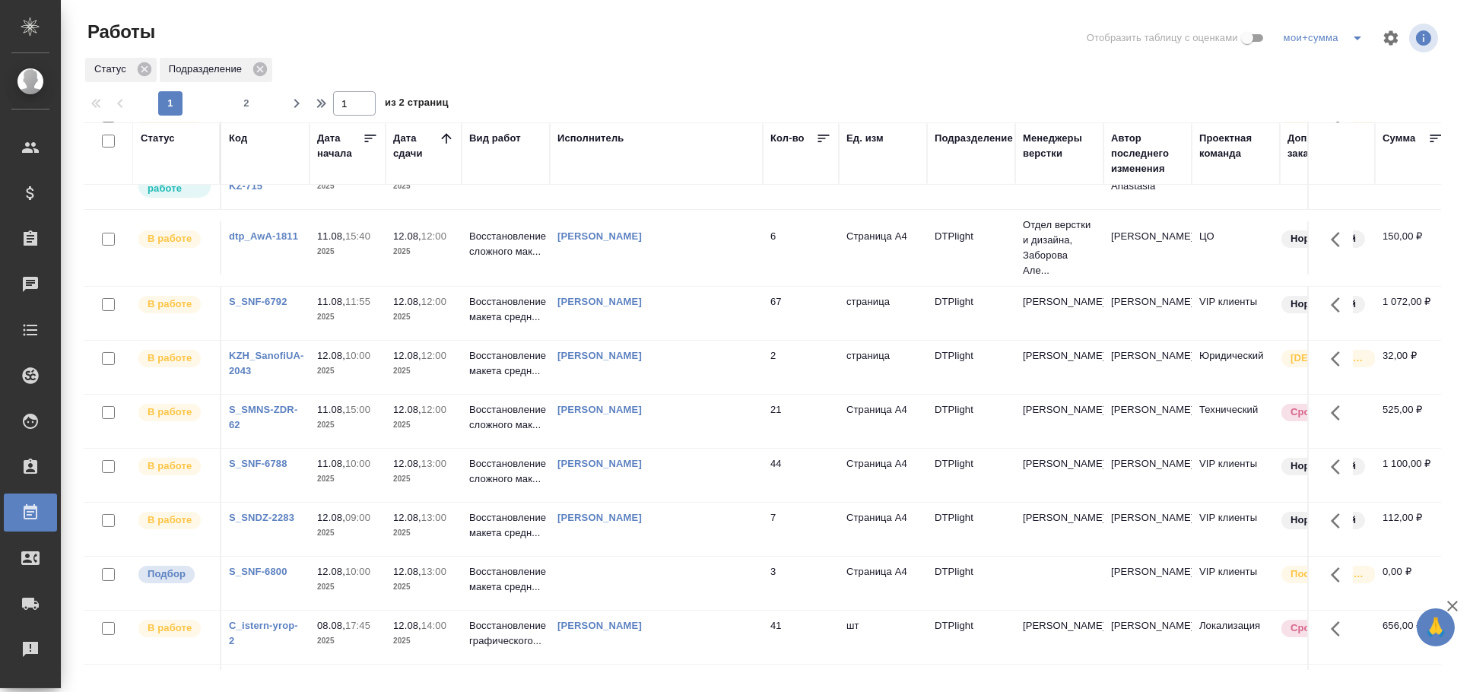
scroll to position [230, 0]
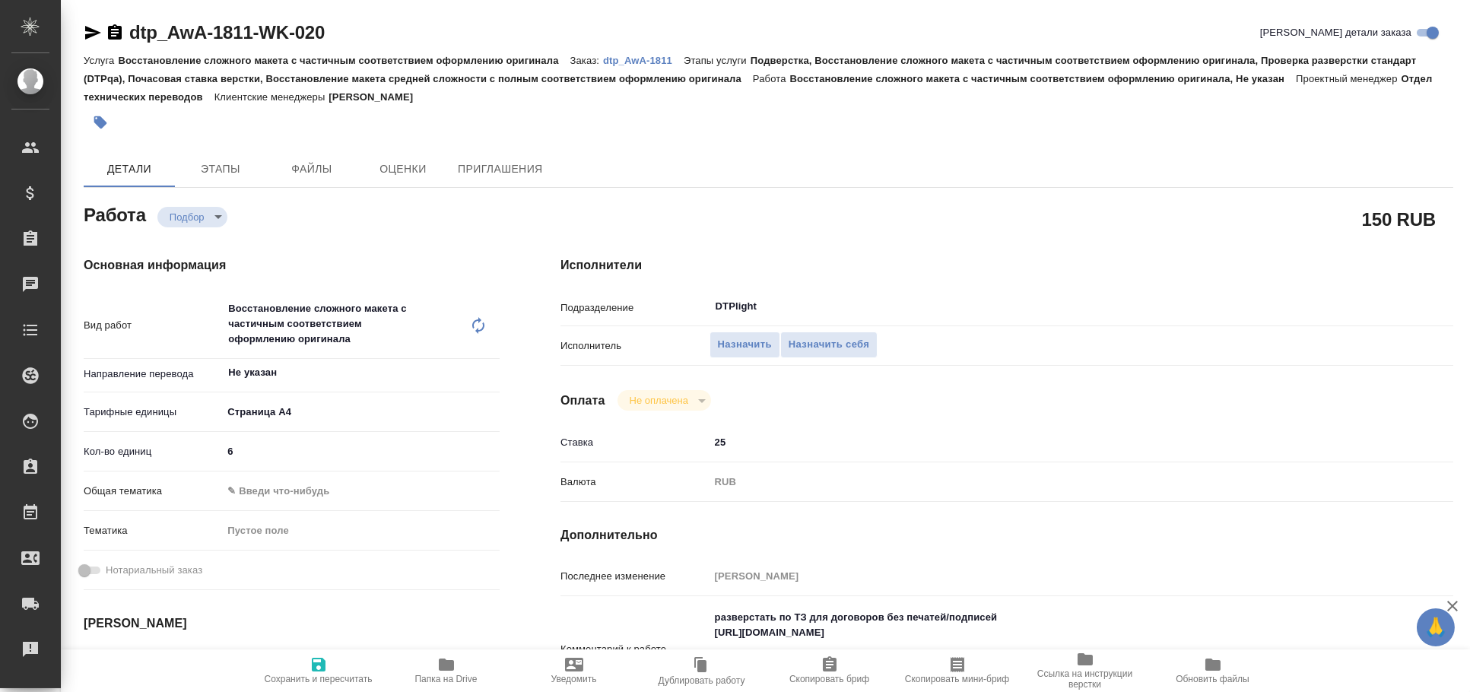
click at [466, 670] on span "Папка на Drive" at bounding box center [447, 669] width 110 height 29
click at [93, 29] on icon "button" at bounding box center [93, 33] width 16 height 14
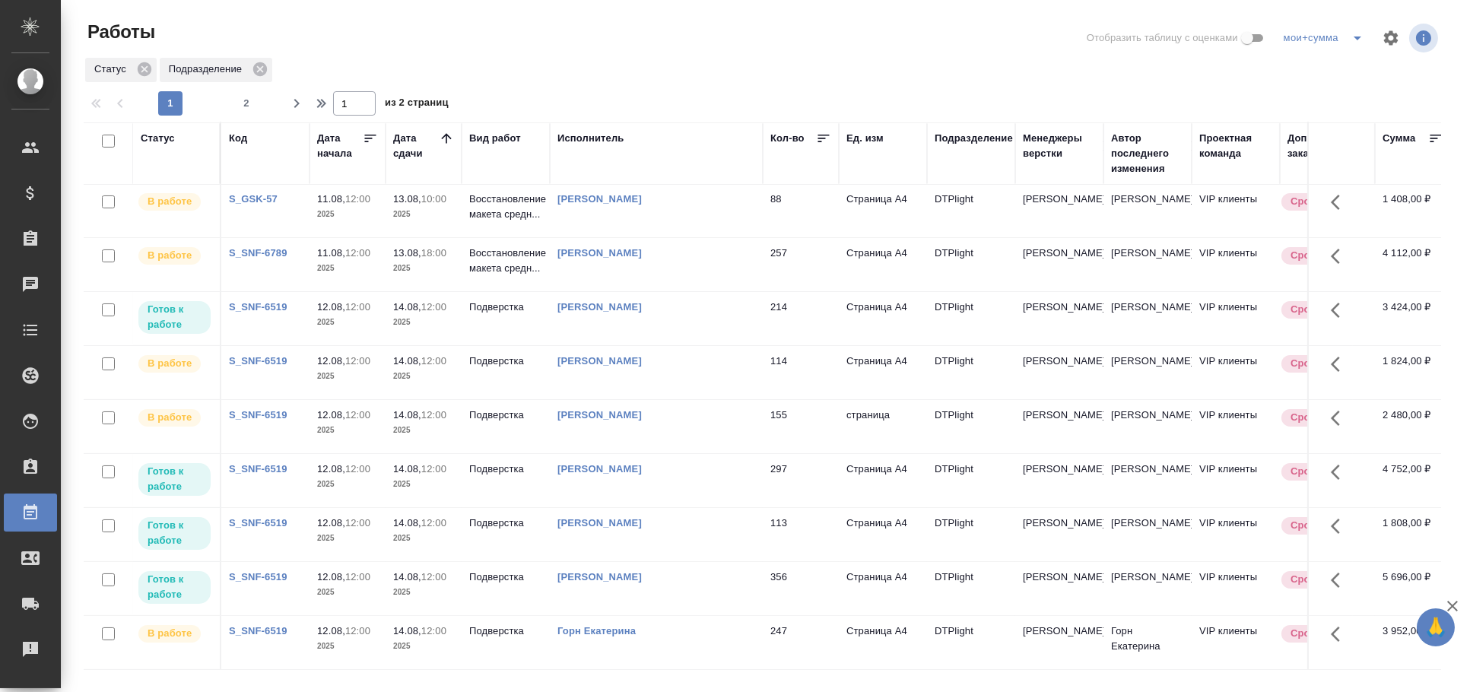
scroll to position [909, 0]
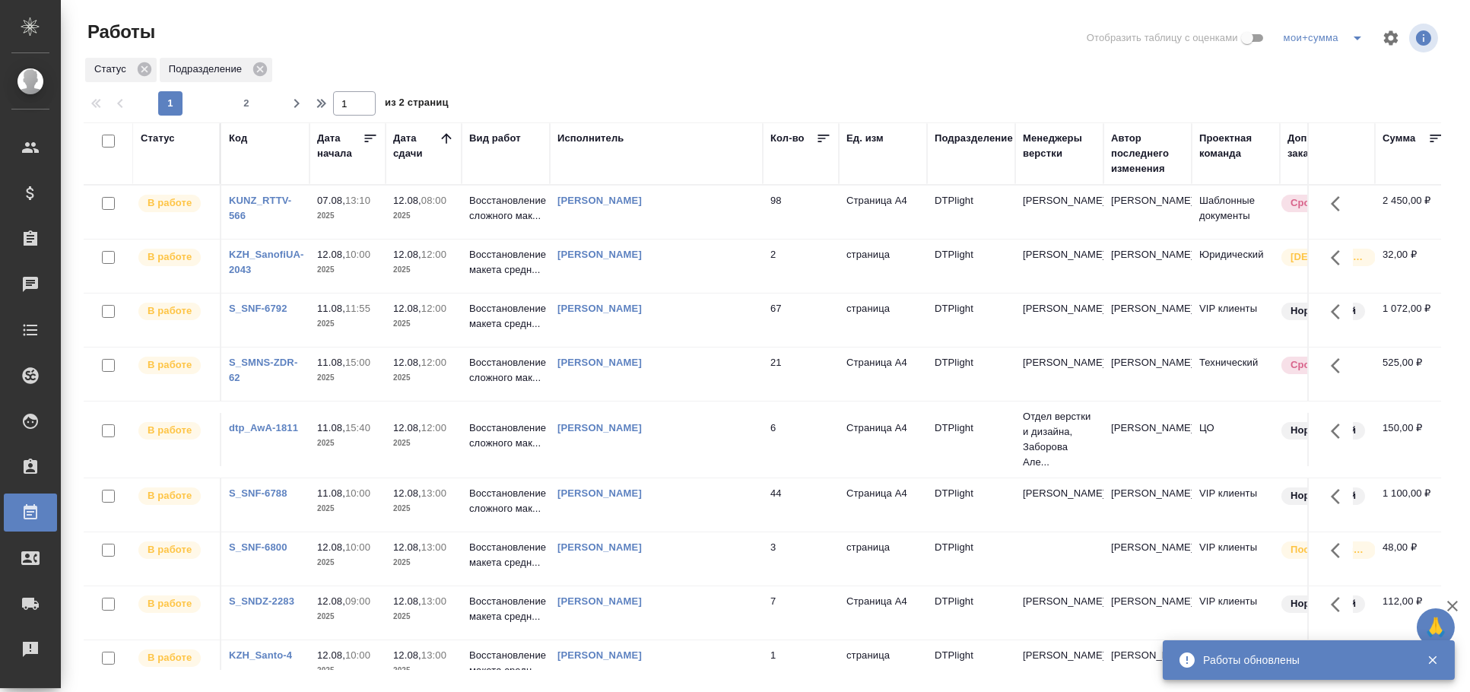
click at [576, 132] on div "Исполнитель" at bounding box center [590, 138] width 67 height 15
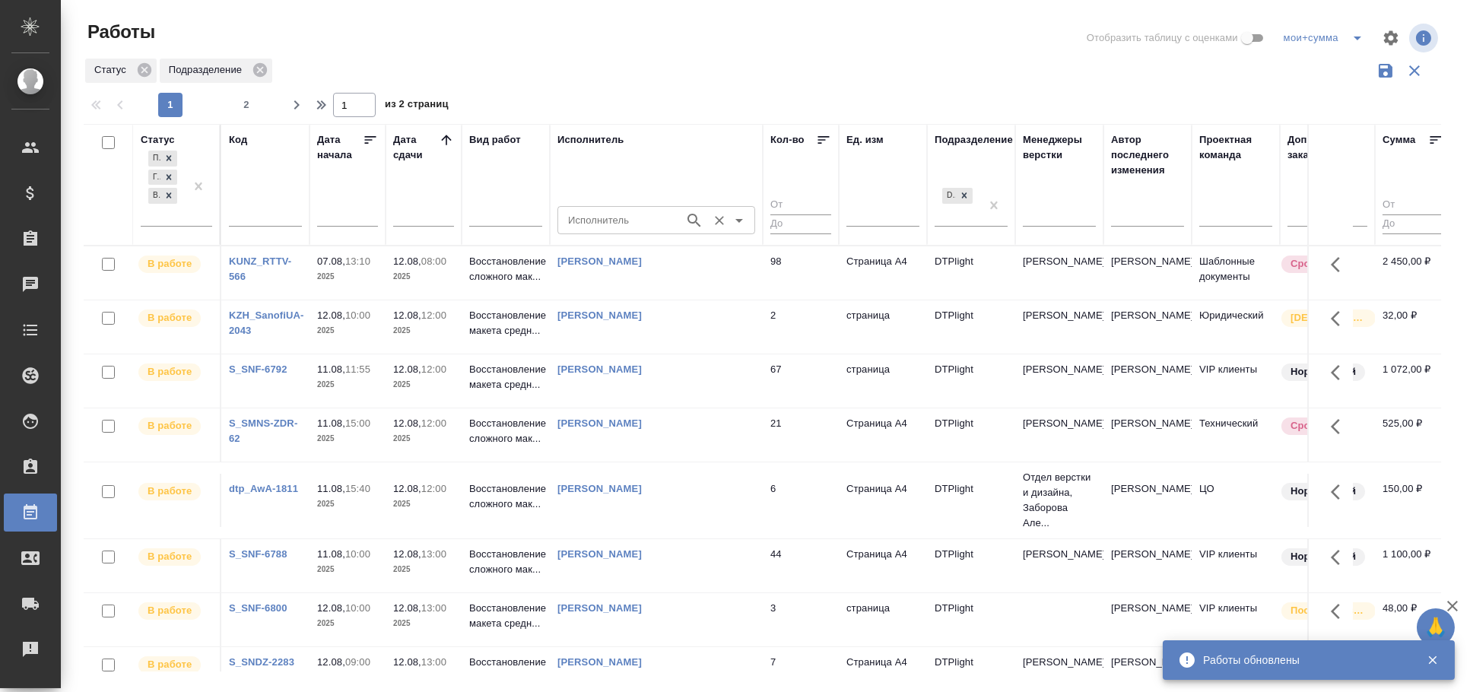
click at [609, 220] on input "Исполнитель" at bounding box center [619, 220] width 115 height 18
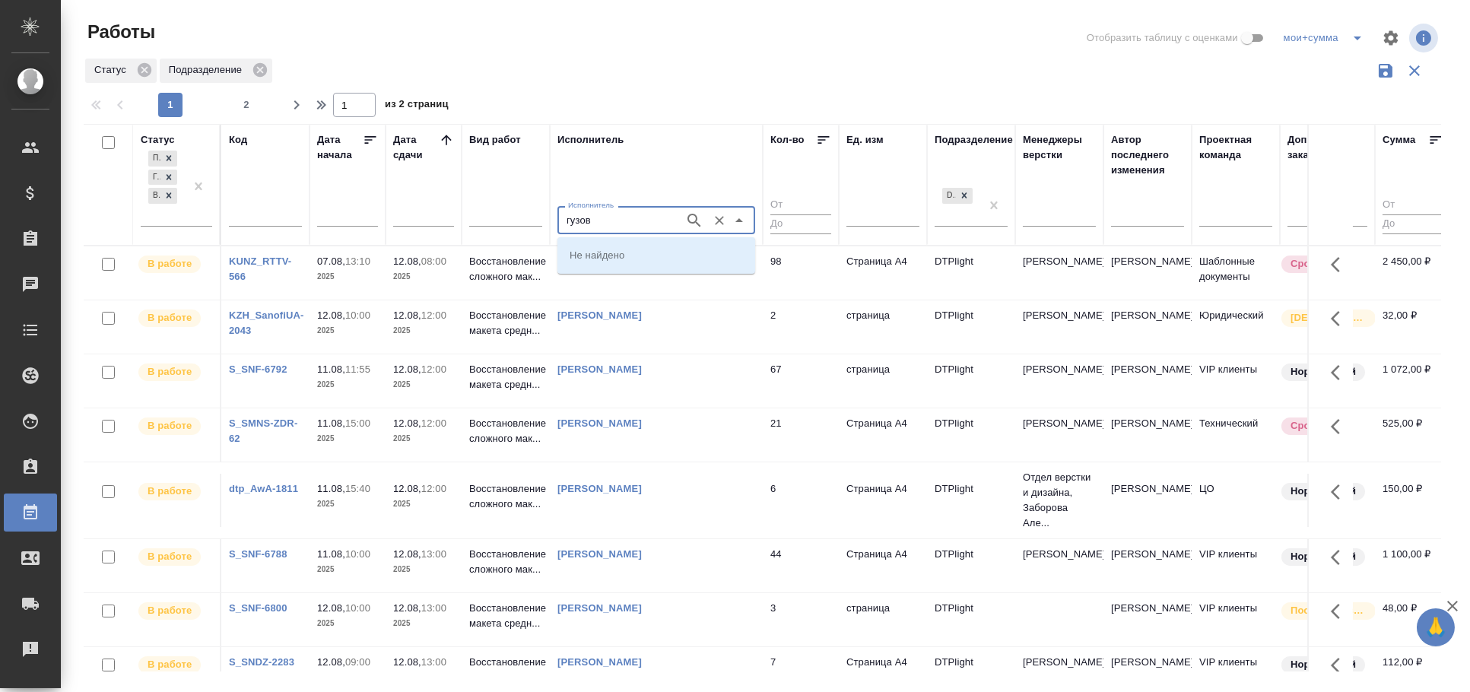
type input "гузов"
click at [652, 276] on p "[PERSON_NAME]" at bounding box center [611, 282] width 83 height 15
type input "[PERSON_NAME]"
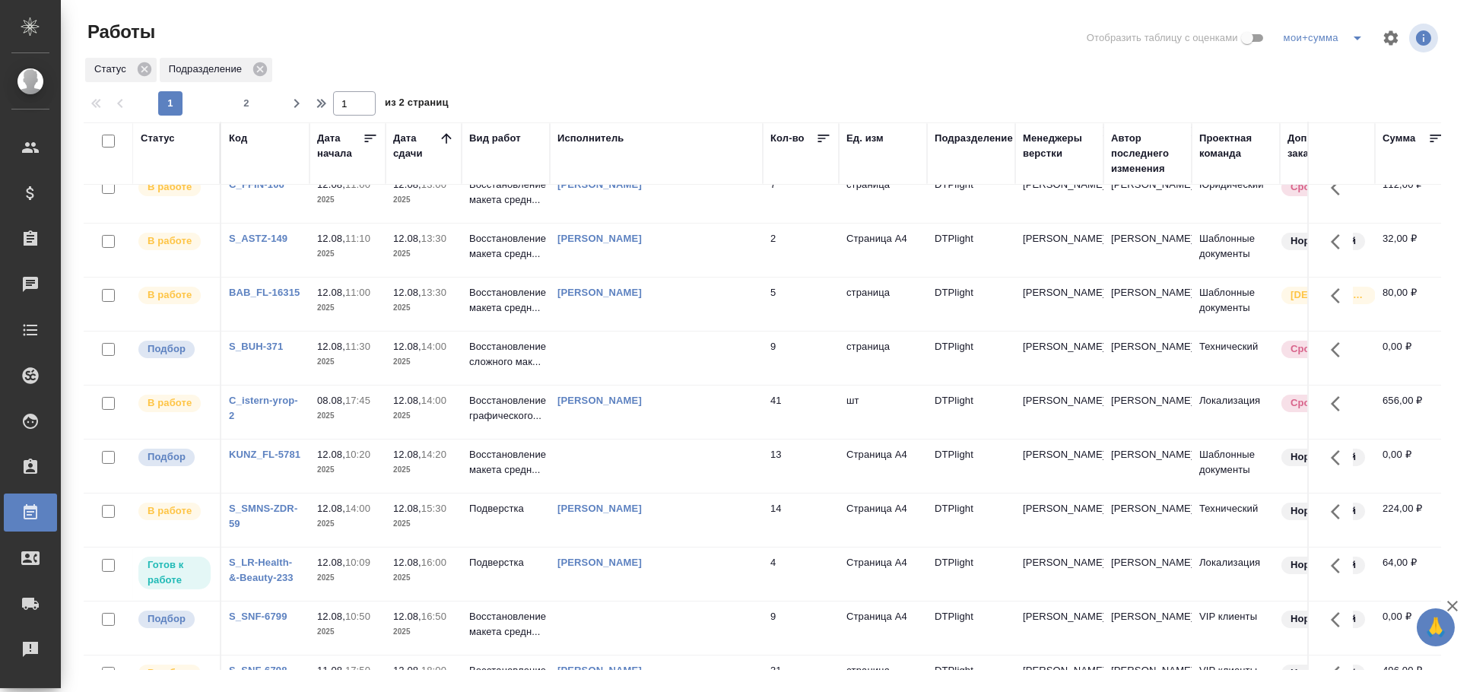
scroll to position [422, 0]
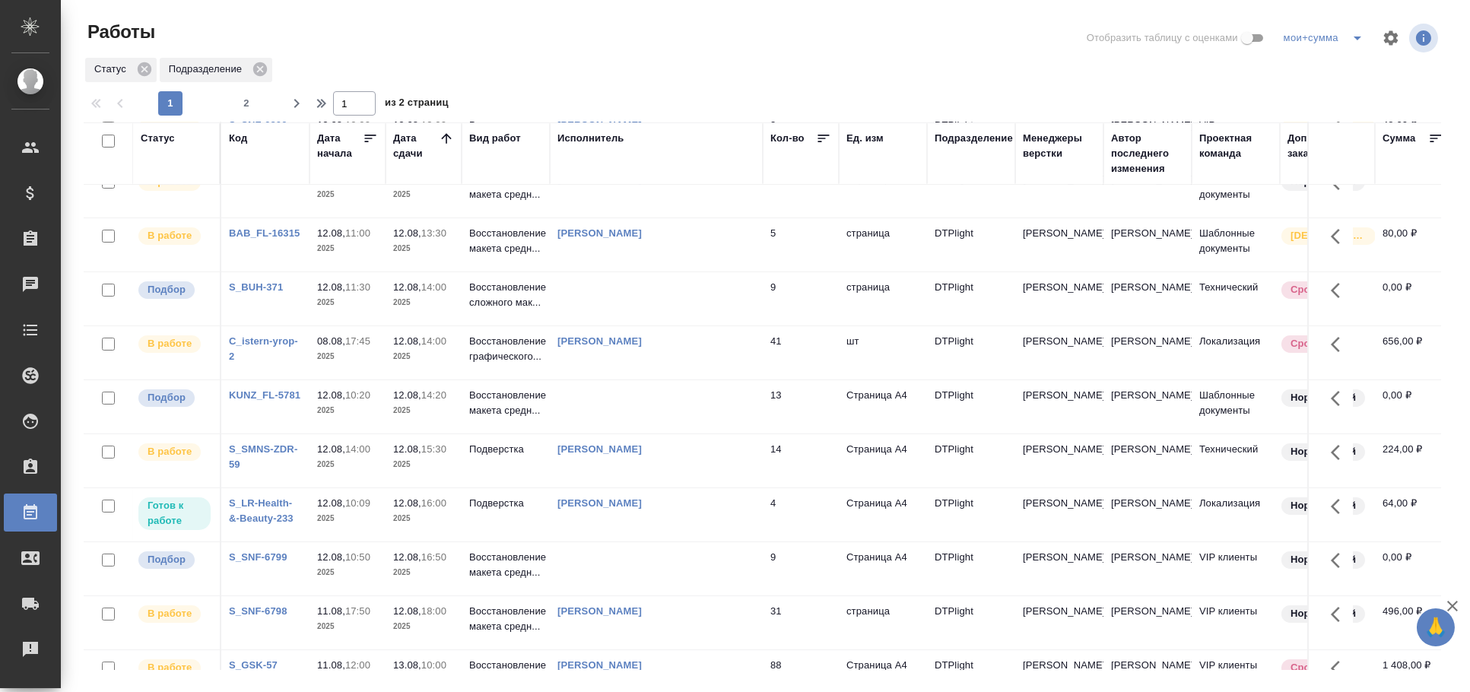
click at [154, 142] on div "Статус" at bounding box center [158, 138] width 34 height 15
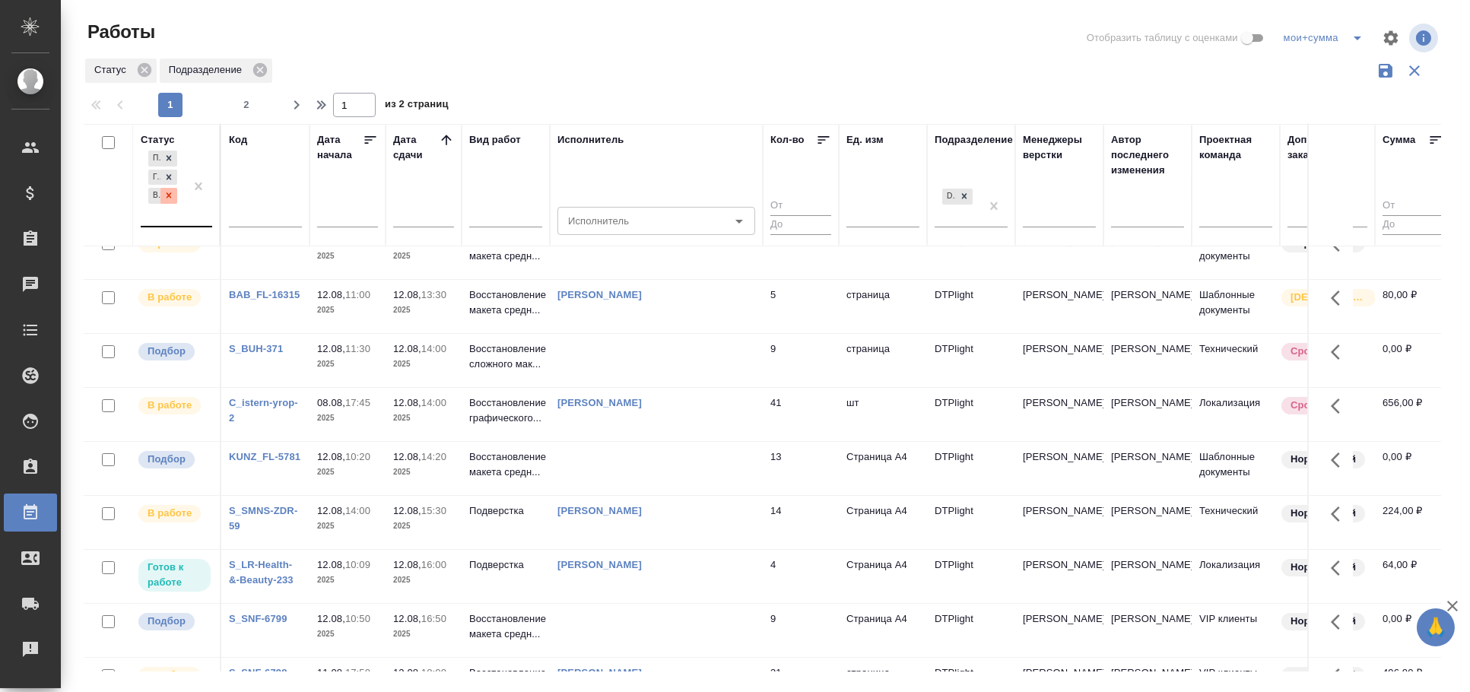
scroll to position [481, 0]
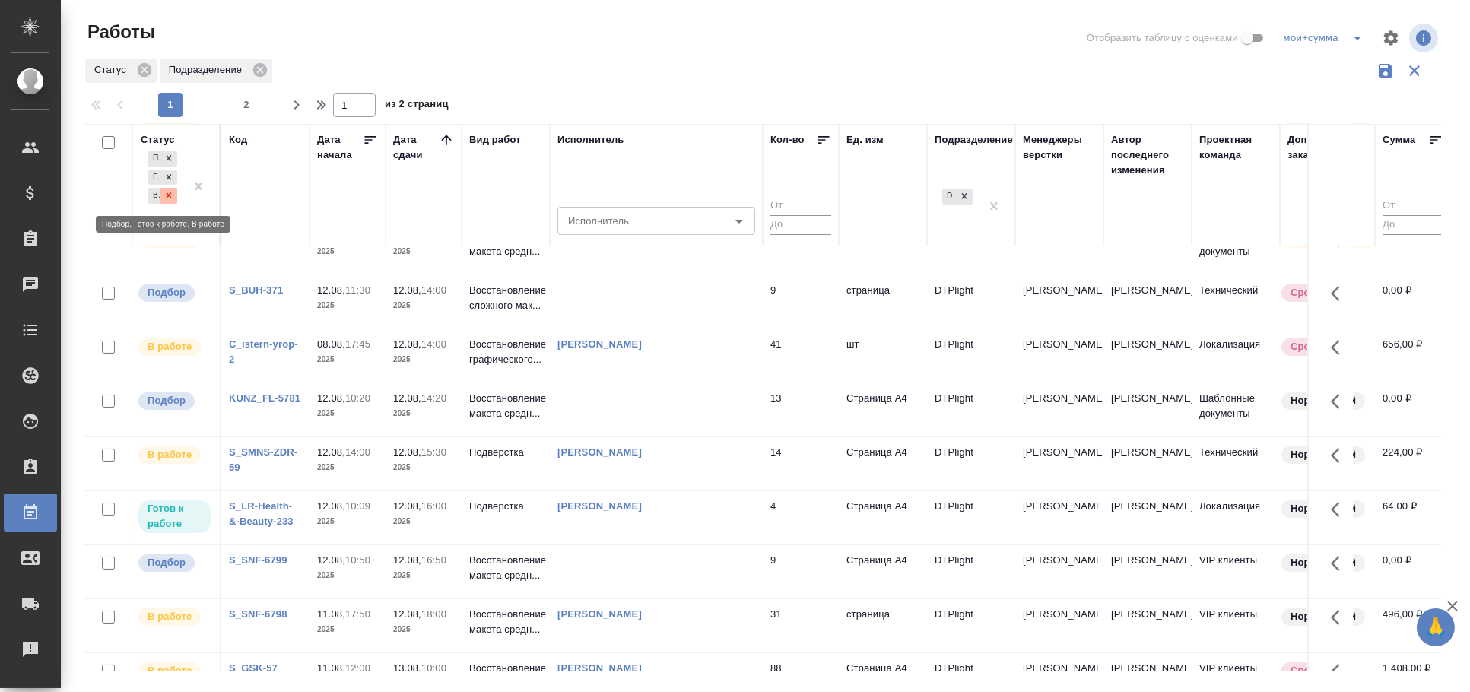
click at [167, 197] on icon at bounding box center [169, 195] width 5 height 5
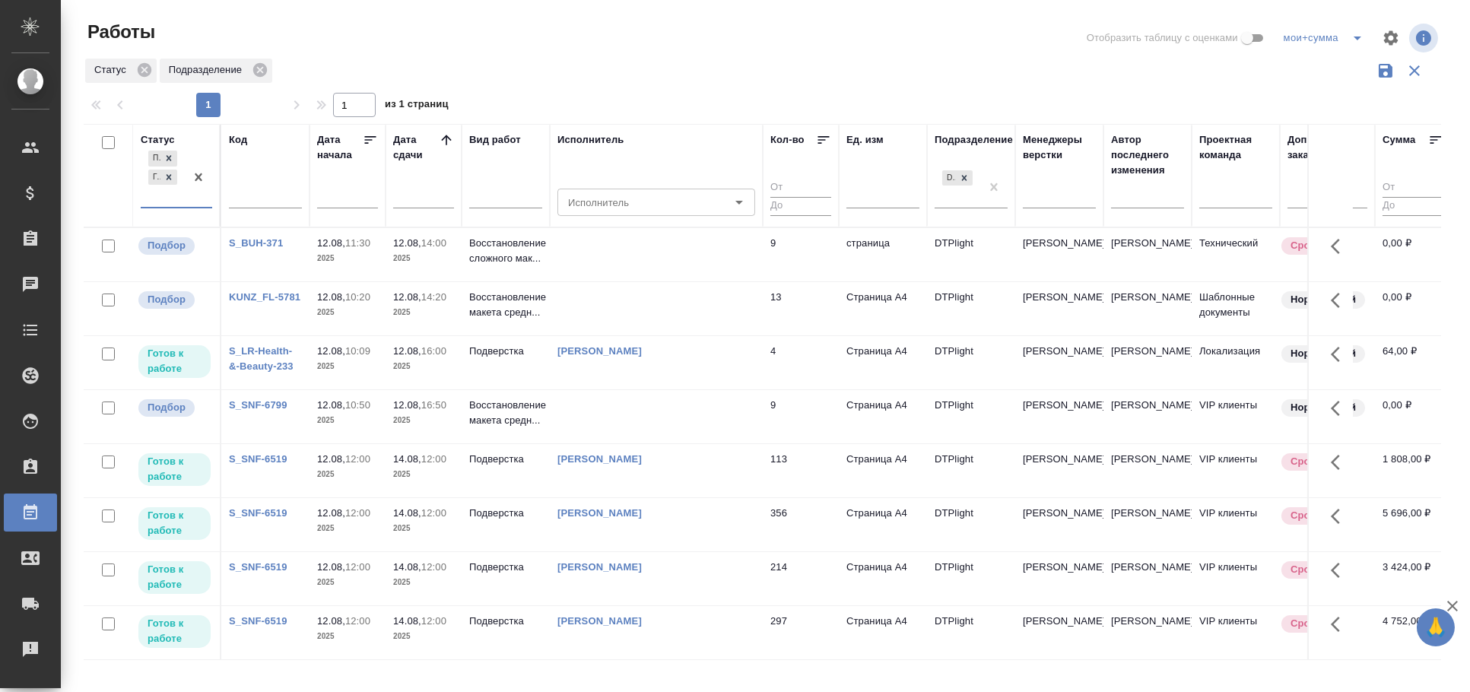
scroll to position [0, 0]
click at [662, 281] on td at bounding box center [656, 254] width 213 height 53
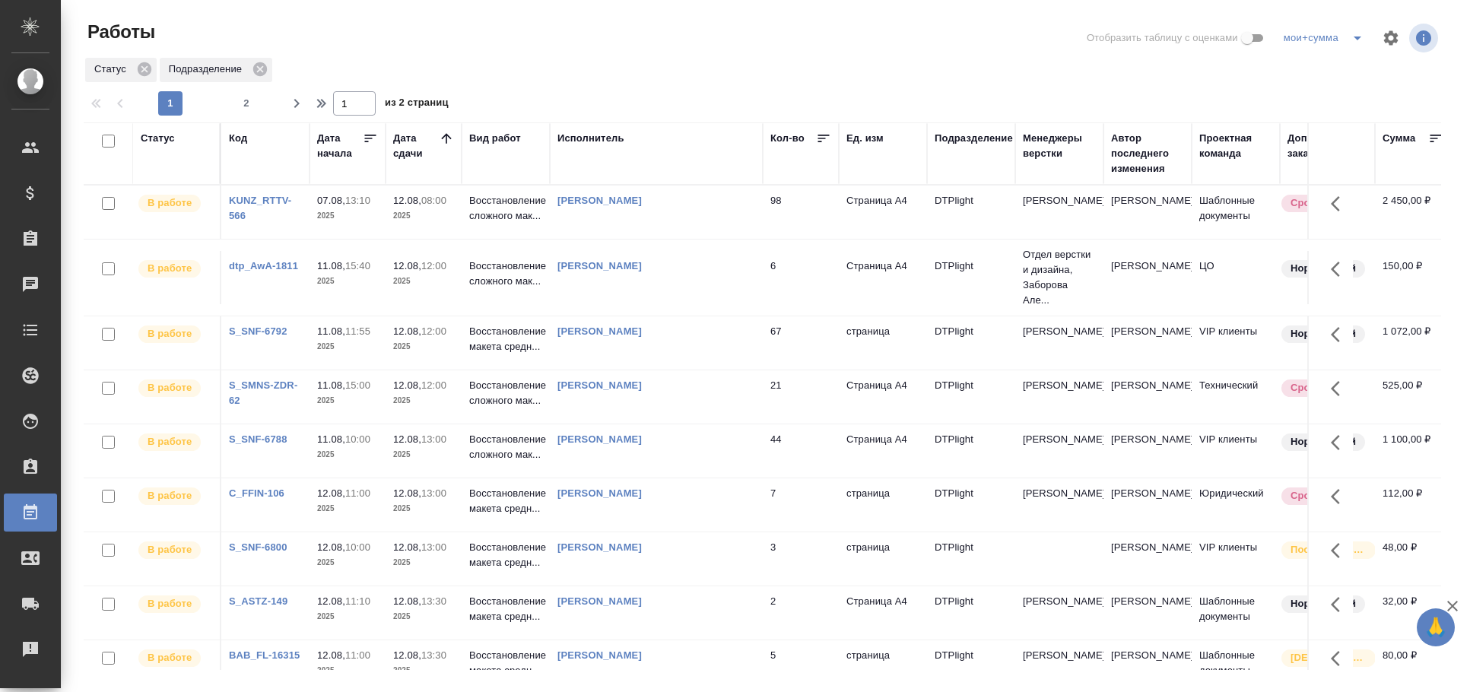
click at [565, 142] on div "Исполнитель" at bounding box center [590, 138] width 67 height 15
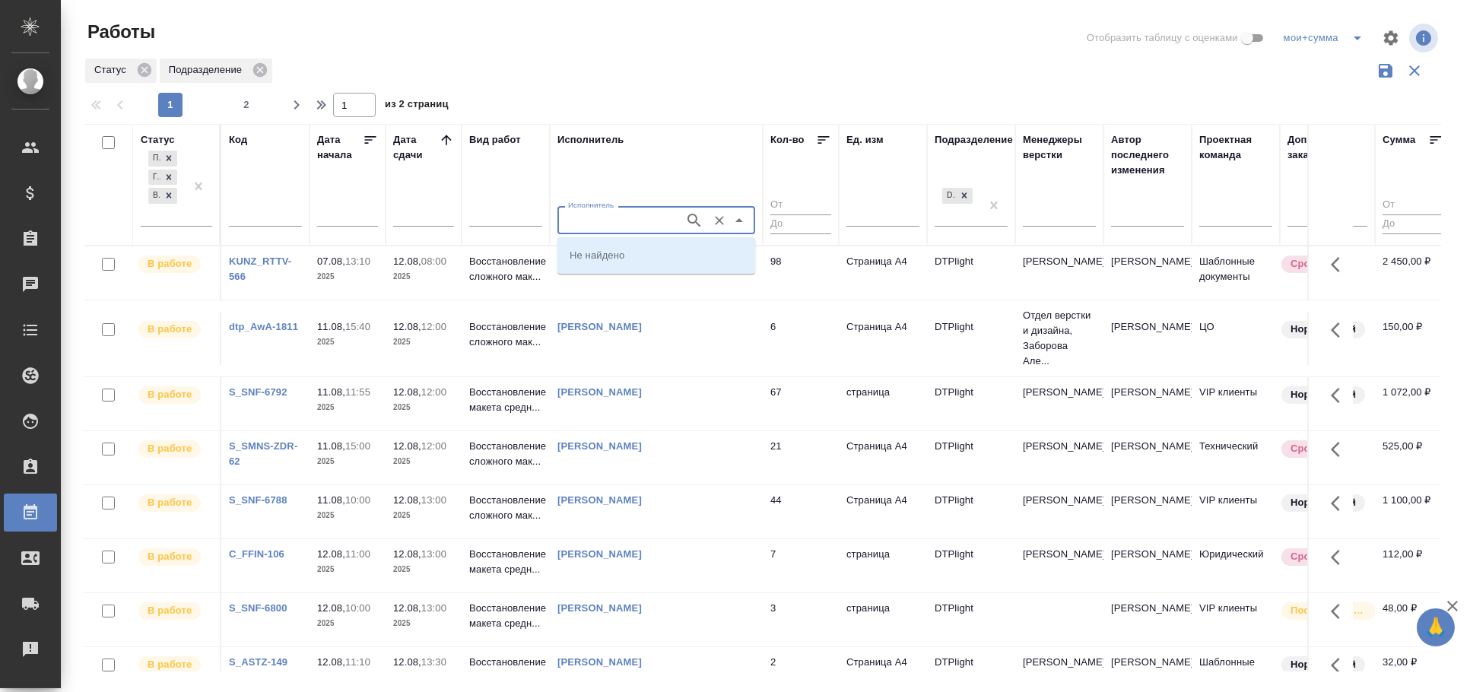
click at [601, 225] on input "Исполнитель" at bounding box center [619, 220] width 115 height 18
type input "[PERSON_NAME]"
click at [649, 273] on li "[PERSON_NAME]" at bounding box center [656, 281] width 198 height 27
type input "[PERSON_NAME]"
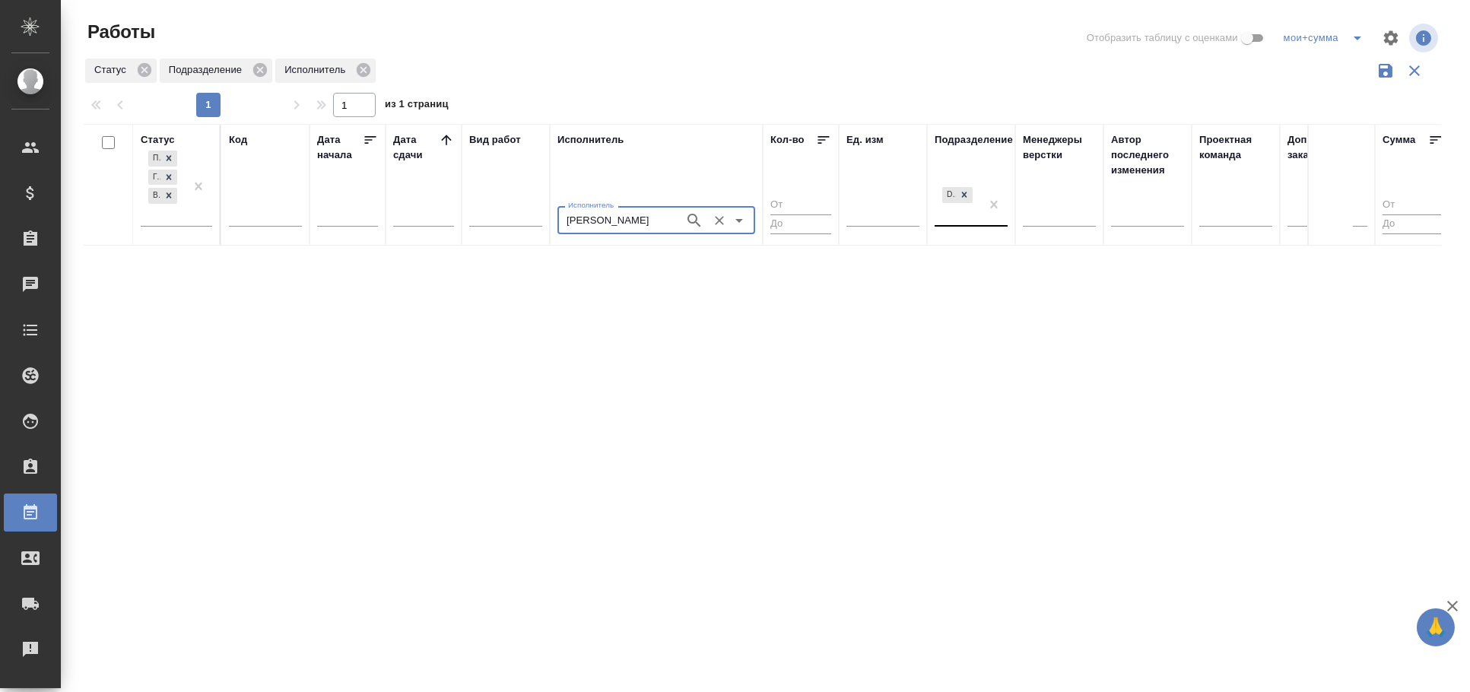
click at [950, 214] on div "DTPlight" at bounding box center [958, 204] width 46 height 41
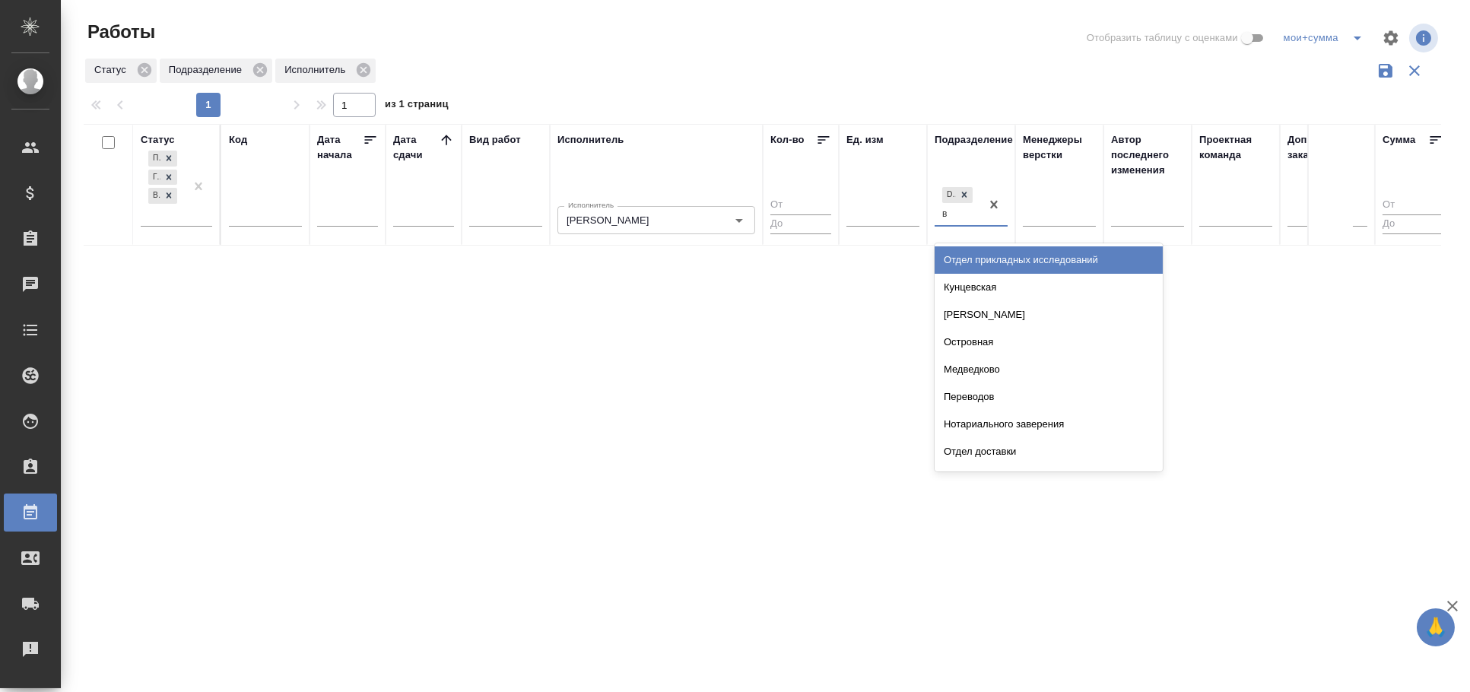
type input "ве"
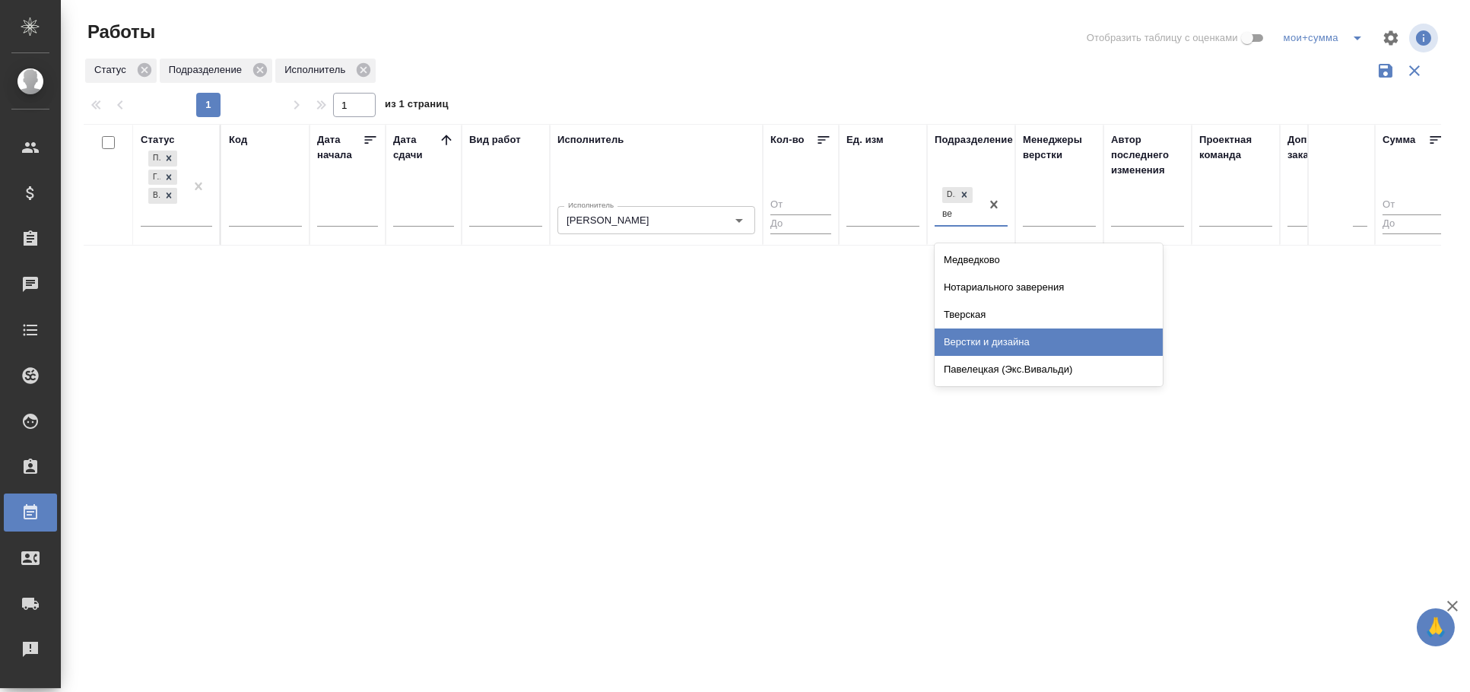
click at [1008, 344] on div "Верстки и дизайна" at bounding box center [1049, 342] width 228 height 27
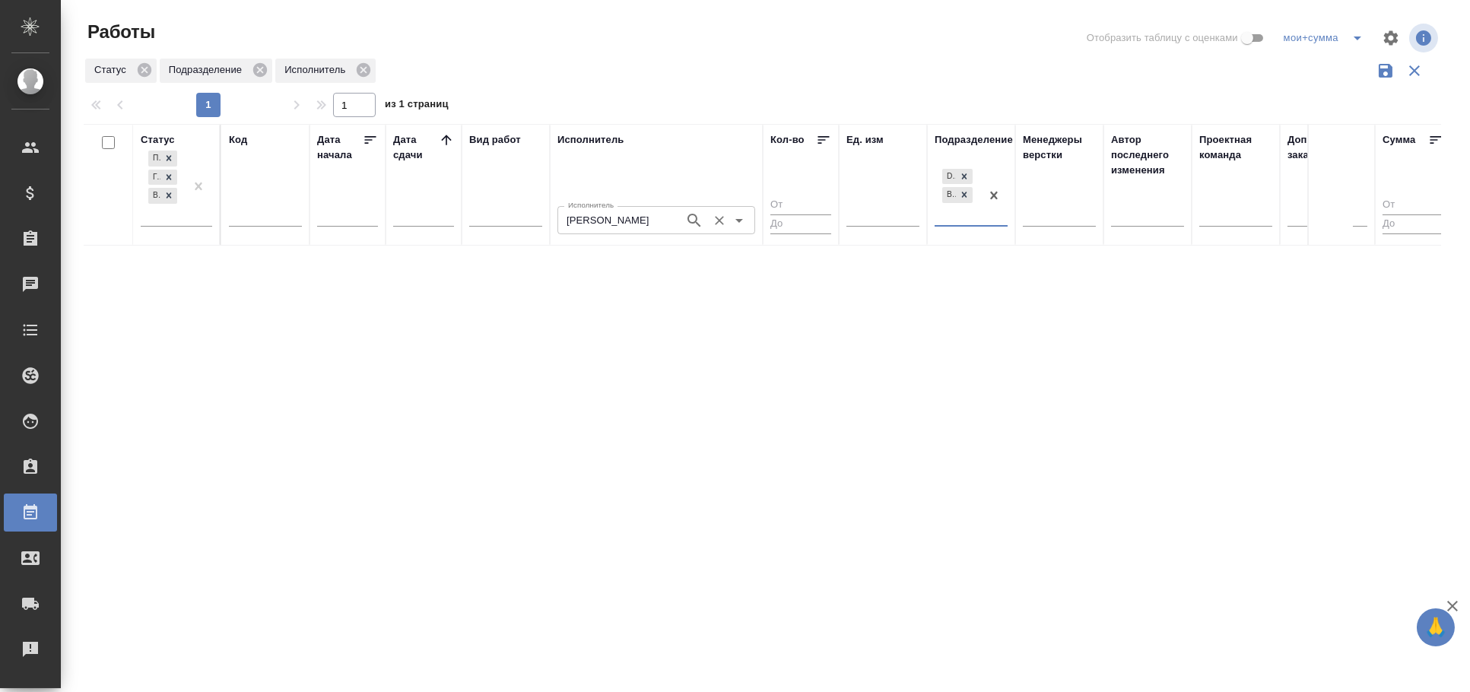
click at [686, 223] on icon "button" at bounding box center [694, 220] width 18 height 18
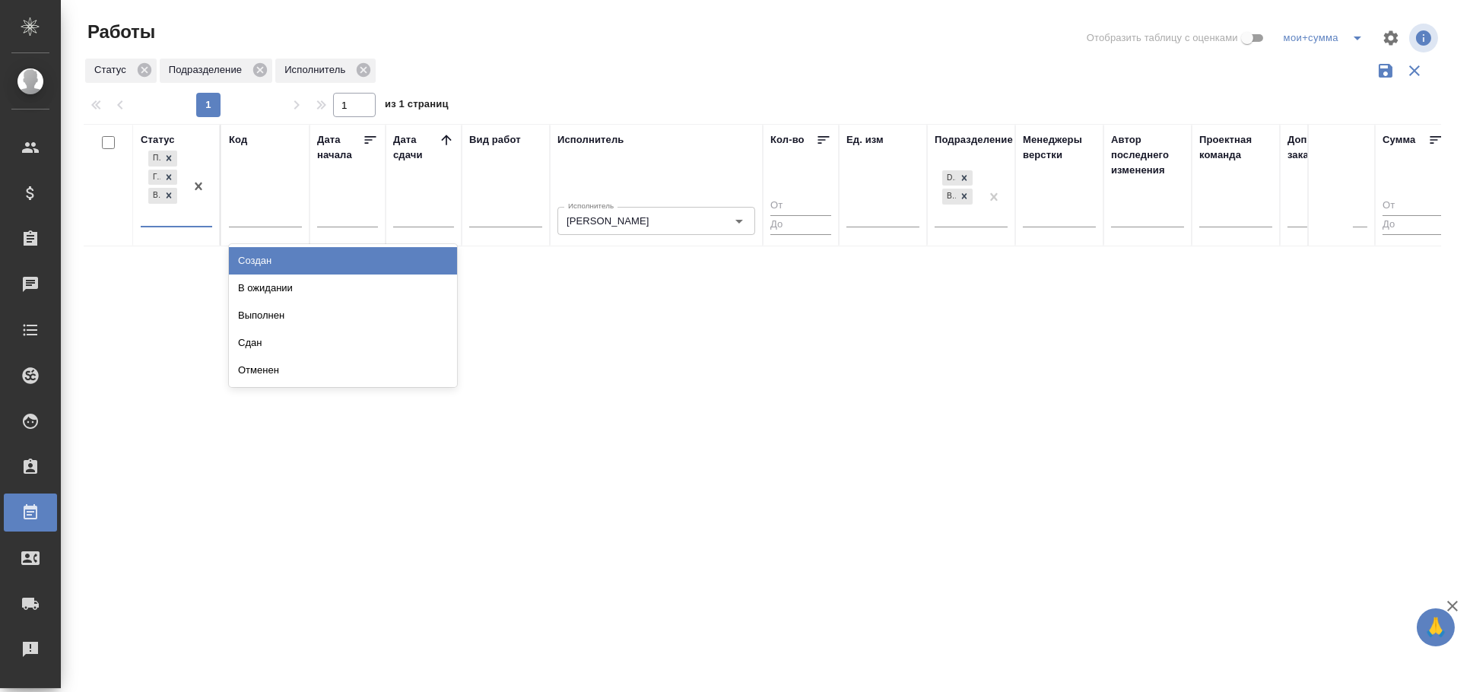
click at [179, 224] on div "Подбор Готов к работе В работе" at bounding box center [163, 187] width 44 height 78
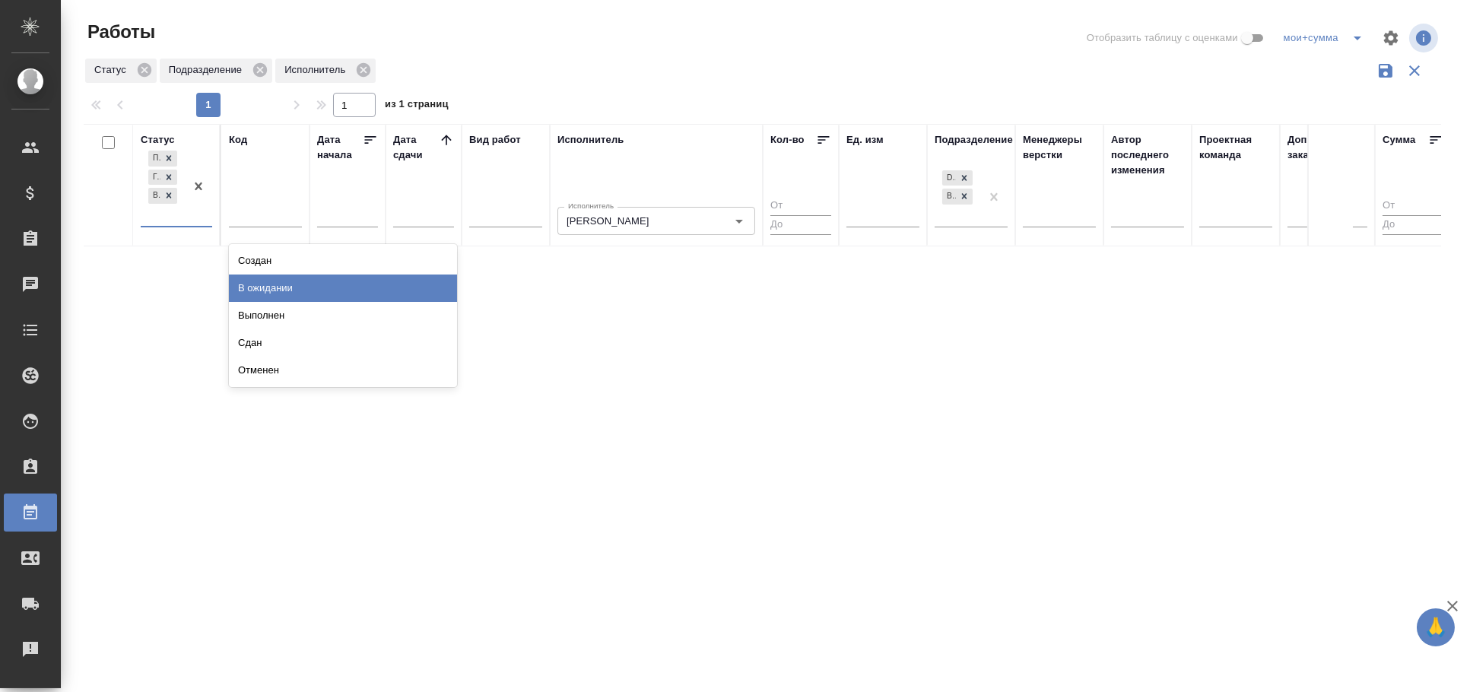
click at [265, 287] on div "В ожидании" at bounding box center [343, 288] width 228 height 27
